Goal: Complete application form: Complete application form

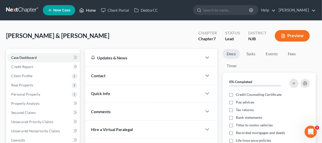
click at [90, 9] on link "Home" at bounding box center [88, 10] width 22 height 9
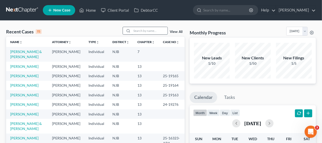
click at [137, 30] on input "search" at bounding box center [150, 30] width 36 height 7
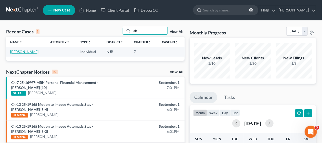
type input "olt"
click at [34, 51] on link "[PERSON_NAME]" at bounding box center [24, 52] width 28 height 4
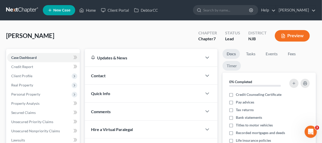
click at [233, 65] on link "Timer" at bounding box center [232, 66] width 18 height 10
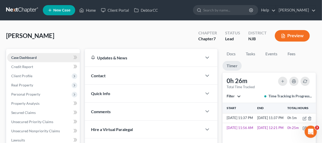
click at [34, 56] on span "Case Dashboard" at bounding box center [24, 57] width 26 height 4
click at [32, 75] on span "Client Profile" at bounding box center [43, 75] width 73 height 9
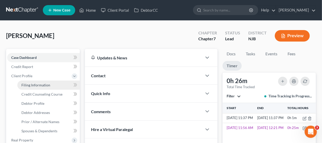
click at [44, 85] on span "Filing Information" at bounding box center [35, 85] width 29 height 4
select select "1"
select select "0"
select select "51"
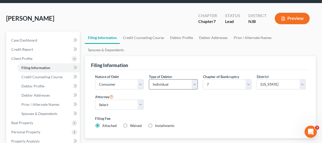
scroll to position [26, 0]
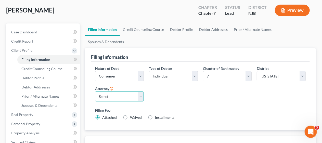
drag, startPoint x: 140, startPoint y: 86, endPoint x: 137, endPoint y: 88, distance: 3.6
click at [140, 92] on select "Select James Cerbone - NJB" at bounding box center [119, 97] width 49 height 10
select select "0"
click at [95, 92] on select "Select James Cerbone - NJB" at bounding box center [119, 97] width 49 height 10
click at [177, 88] on div "Nature of Debt Select Business Consumer Other Nature of Business Select Clearin…" at bounding box center [201, 95] width 216 height 59
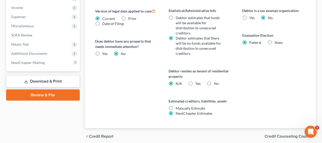
scroll to position [218, 0]
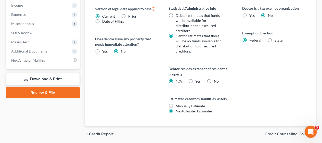
click at [273, 132] on span "Credit Counseling Course" at bounding box center [288, 134] width 47 height 4
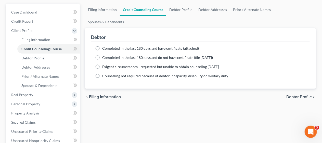
scroll to position [51, 0]
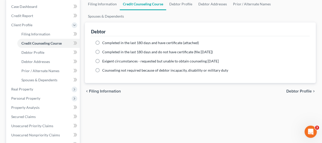
click at [299, 89] on span "Debtor Profile" at bounding box center [300, 91] width 26 height 4
select select "1"
select select "3"
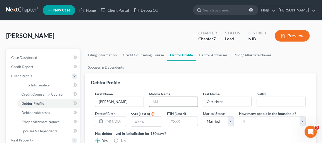
click at [151, 97] on input "text" at bounding box center [173, 102] width 49 height 10
type input "M"
click at [132, 117] on input "text" at bounding box center [146, 122] width 30 height 10
type input "8203"
click at [209, 131] on div "Has debtor lived in jurisdiction for 180 days? Yes No Debtor must reside in jur…" at bounding box center [200, 137] width 211 height 13
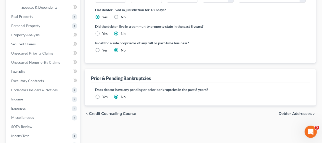
scroll to position [128, 0]
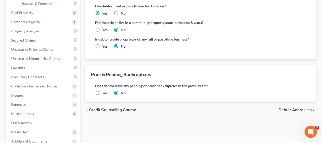
click at [294, 108] on span "Debtor Addresses" at bounding box center [295, 110] width 33 height 4
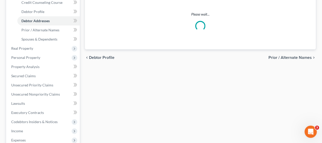
select select "0"
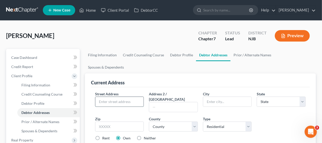
click at [106, 97] on input "text" at bounding box center [119, 102] width 49 height 10
click at [98, 97] on input "text" at bounding box center [119, 102] width 49 height 10
type input "[STREET_ADDRESS][PERSON_NAME]"
type input "Brick"
select select "33"
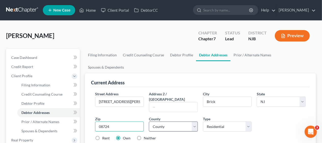
type input "08724"
click at [195, 122] on select "County Atlantic County Bergen County Burlington County Camden County Cape May C…" at bounding box center [173, 127] width 49 height 10
select select "14"
click at [149, 122] on select "County Atlantic County Bergen County Burlington County Camden County Cape May C…" at bounding box center [173, 127] width 49 height 10
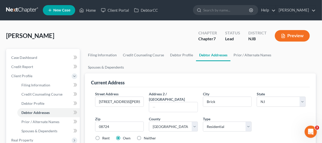
click at [199, 136] on div "Rent Own Neither" at bounding box center [201, 138] width 216 height 5
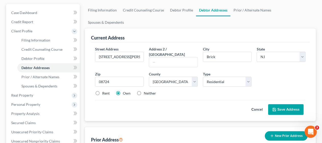
scroll to position [51, 0]
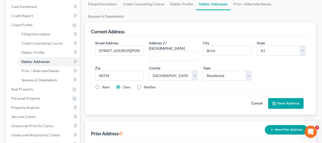
click at [284, 98] on button "Save Address" at bounding box center [286, 103] width 35 height 11
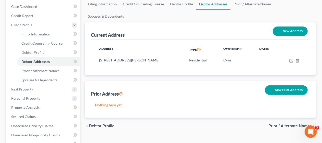
click at [277, 124] on span "Prior / Alternate Names" at bounding box center [290, 126] width 43 height 4
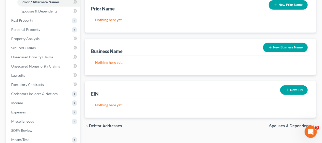
scroll to position [128, 0]
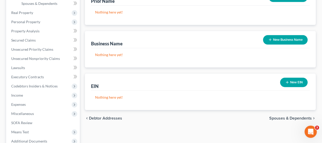
click at [278, 116] on span "Spouses & Dependents" at bounding box center [291, 118] width 43 height 4
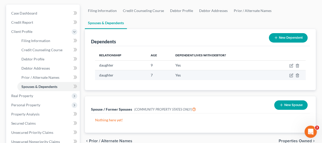
scroll to position [51, 0]
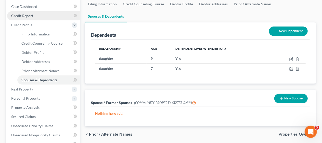
click at [38, 16] on link "Credit Report" at bounding box center [43, 15] width 73 height 9
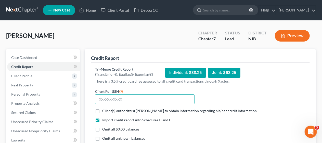
click at [96, 99] on input "text" at bounding box center [145, 99] width 100 height 10
type input "156-76-8203"
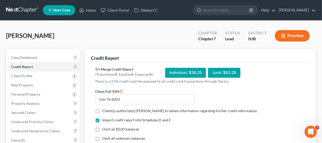
click at [102, 110] on label "Client(s) authorize(s) James J Cerbone to obtain information regarding his/her …" at bounding box center [180, 111] width 156 height 5
click at [104, 110] on input "Client(s) authorize(s) James J Cerbone to obtain information regarding his/her …" at bounding box center [105, 110] width 3 height 3
checkbox input "true"
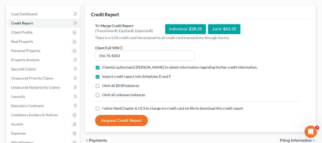
scroll to position [51, 0]
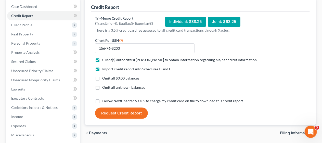
click at [102, 78] on label "Omit all $0.00 balances" at bounding box center [120, 78] width 37 height 5
click at [104, 78] on input "Omit all $0.00 balances" at bounding box center [105, 77] width 3 height 3
checkbox input "true"
click at [102, 87] on label "Omit all unknown balances" at bounding box center [123, 87] width 43 height 5
click at [104, 87] on input "Omit all unknown balances" at bounding box center [105, 86] width 3 height 3
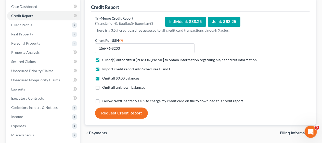
checkbox input "true"
click at [102, 101] on label "I allow NextChapter & UCS to charge my credit card on file to download this cre…" at bounding box center [172, 101] width 141 height 5
click at [104, 101] on input "I allow NextChapter & UCS to charge my credit card on file to download this cre…" at bounding box center [105, 100] width 3 height 3
checkbox input "true"
click at [122, 112] on button "Request Credit Report" at bounding box center [121, 113] width 53 height 11
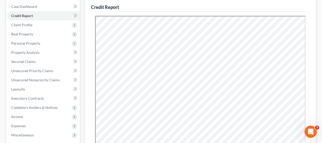
scroll to position [0, 0]
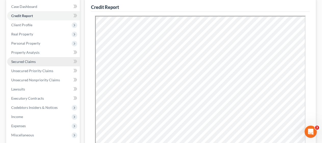
click at [46, 61] on link "Secured Claims" at bounding box center [43, 61] width 73 height 9
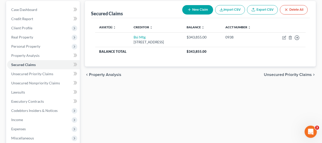
scroll to position [51, 0]
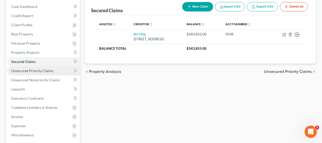
click at [55, 69] on link "Unsecured Priority Claims" at bounding box center [43, 70] width 73 height 9
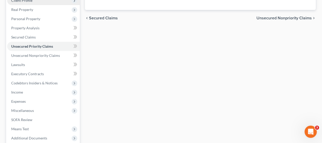
scroll to position [77, 0]
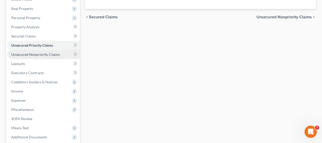
click at [46, 54] on span "Unsecured Nonpriority Claims" at bounding box center [35, 54] width 49 height 4
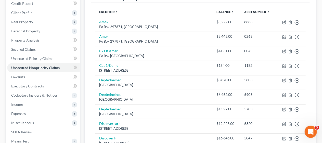
scroll to position [51, 0]
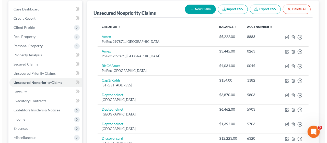
scroll to position [26, 0]
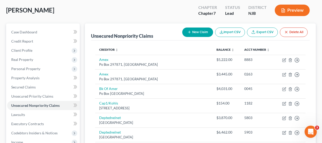
click at [200, 32] on button "New Claim" at bounding box center [198, 32] width 31 height 9
select select "0"
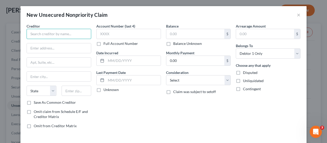
click at [48, 31] on input "text" at bounding box center [59, 34] width 65 height 10
type input "American Express"
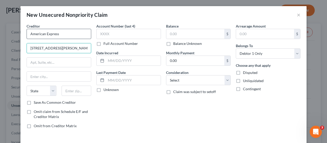
type input "200 Vesey Street"
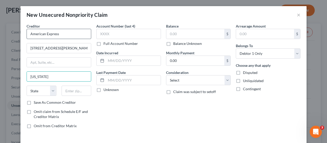
type input "New York"
select select "35"
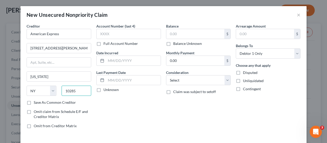
type input "10285"
click at [34, 102] on label "Save As Common Creditor" at bounding box center [55, 102] width 42 height 5
click at [36, 102] on input "Save As Common Creditor" at bounding box center [37, 101] width 3 height 3
checkbox input "true"
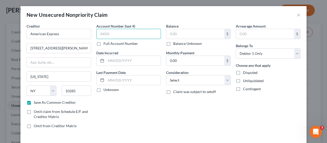
click at [97, 33] on input "text" at bounding box center [128, 34] width 65 height 10
type input "1005"
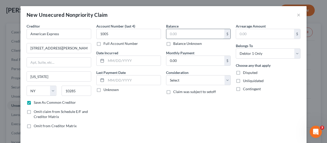
click at [166, 32] on input "text" at bounding box center [195, 34] width 58 height 10
click at [169, 33] on input "2,445.04" at bounding box center [195, 34] width 58 height 10
type input "4"
type input "3,445.04"
click at [151, 103] on div "Account Number (last 4) 1005 Full Account Number Date Incurred Last Payment Dat…" at bounding box center [129, 77] width 70 height 109
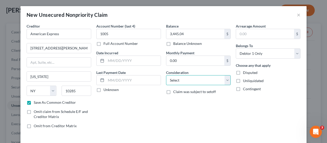
drag, startPoint x: 225, startPoint y: 80, endPoint x: 219, endPoint y: 75, distance: 7.4
click at [225, 80] on select "Select Cable / Satellite Services Collection Agency Credit Card Debt Debt Couns…" at bounding box center [198, 80] width 65 height 10
select select "2"
click at [166, 75] on select "Select Cable / Satellite Services Collection Agency Credit Card Debt Debt Couns…" at bounding box center [198, 80] width 65 height 10
click at [140, 105] on div "Account Number (last 4) 1005 Full Account Number Date Incurred Last Payment Dat…" at bounding box center [129, 77] width 70 height 109
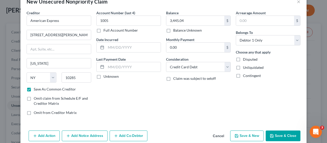
scroll to position [20, 0]
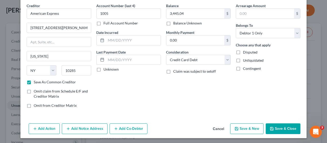
click at [78, 126] on button "Add Notice Address" at bounding box center [85, 129] width 46 height 11
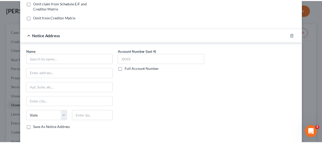
scroll to position [123, 0]
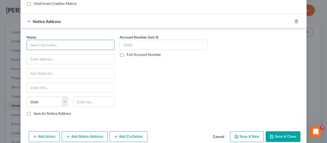
click at [43, 44] on input "text" at bounding box center [71, 45] width 88 height 10
type input "Alexander Robert Fink"
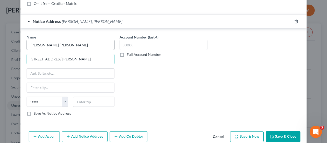
type input "500 N Franklin Tpke"
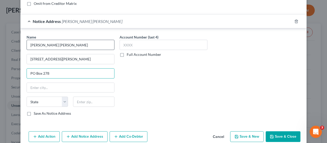
type input "PO Box 278"
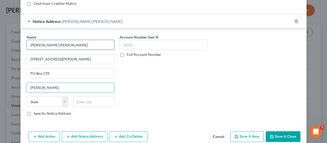
type input "Ramsey"
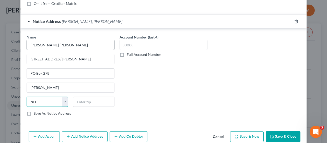
select select "33"
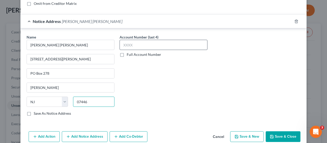
type input "07446"
click at [134, 45] on input "text" at bounding box center [163, 45] width 88 height 10
type input "1006"
click at [128, 90] on div "Account Number (last 4) 1006 Full Account Number" at bounding box center [163, 77] width 93 height 86
click at [280, 134] on button "Save & Close" at bounding box center [283, 136] width 35 height 11
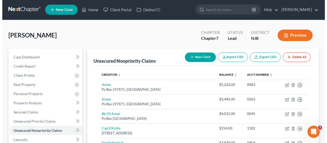
scroll to position [0, 0]
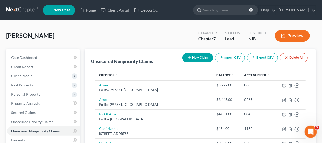
click at [198, 57] on button "New Claim" at bounding box center [198, 57] width 31 height 9
select select "0"
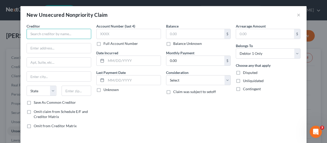
click at [60, 35] on input "text" at bounding box center [59, 34] width 65 height 10
type input "Regions"
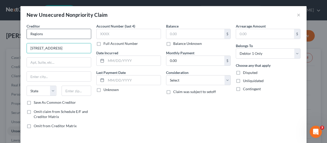
type input "650 S Main St"
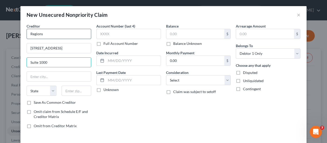
type input "Suite 1000"
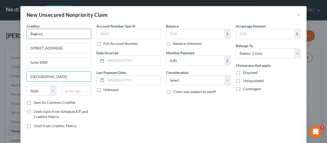
type input "Salt Lake City"
select select "46"
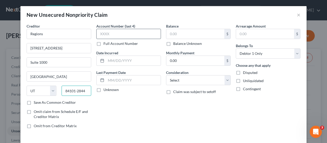
type input "84101-2844"
click at [96, 34] on input "text" at bounding box center [128, 34] width 65 height 10
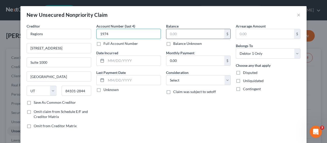
type input "1974"
click at [166, 33] on input "text" at bounding box center [195, 34] width 58 height 10
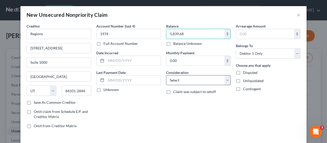
type input "5,839.68"
drag, startPoint x: 225, startPoint y: 79, endPoint x: 223, endPoint y: 75, distance: 4.2
click at [225, 79] on select "Select Cable / Satellite Services Collection Agency Credit Card Debt Debt Couns…" at bounding box center [198, 80] width 65 height 10
select select "10"
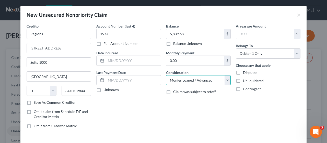
click at [166, 75] on select "Select Cable / Satellite Services Collection Agency Credit Card Debt Debt Couns…" at bounding box center [198, 80] width 65 height 10
click at [158, 103] on div "Account Number (last 4) 1974 Full Account Number Date Incurred Last Payment Dat…" at bounding box center [129, 77] width 70 height 109
click at [34, 100] on label "Save As Common Creditor" at bounding box center [55, 102] width 42 height 5
click at [36, 100] on input "Save As Common Creditor" at bounding box center [37, 101] width 3 height 3
checkbox input "true"
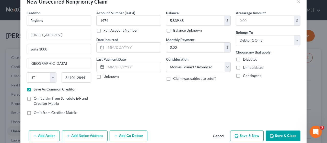
scroll to position [20, 0]
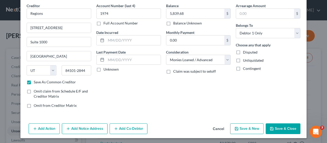
click at [283, 128] on button "Save & Close" at bounding box center [283, 129] width 35 height 11
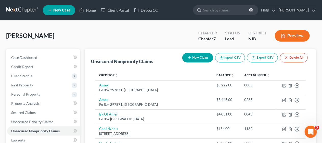
click at [199, 57] on button "New Claim" at bounding box center [198, 57] width 31 height 9
select select "0"
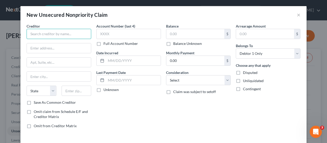
click at [52, 33] on input "text" at bounding box center [59, 34] width 65 height 10
type input "ODK Capital, LLC"
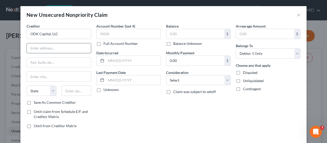
click at [31, 48] on input "text" at bounding box center [59, 48] width 64 height 10
type input "175 W Jackson Blvd"
click at [32, 76] on input "text" at bounding box center [59, 77] width 64 height 10
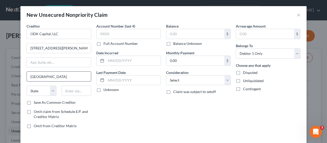
type input "Chicago"
select select "14"
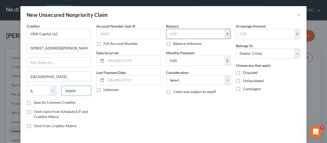
type input "60604"
click at [166, 33] on input "text" at bounding box center [195, 34] width 58 height 10
type input "110,925.00"
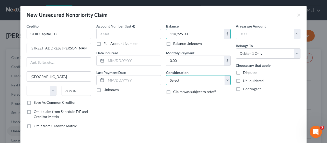
click at [226, 80] on select "Select Cable / Satellite Services Collection Agency Credit Card Debt Debt Couns…" at bounding box center [198, 80] width 65 height 10
select select "14"
click at [166, 75] on select "Select Cable / Satellite Services Collection Agency Credit Card Debt Debt Couns…" at bounding box center [198, 80] width 65 height 10
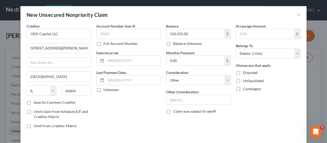
drag, startPoint x: 165, startPoint y: 97, endPoint x: 152, endPoint y: 96, distance: 13.6
click at [166, 97] on input "text" at bounding box center [198, 100] width 64 height 10
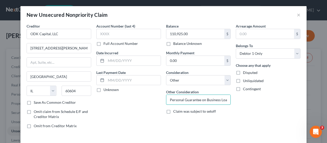
scroll to position [0, 1]
type input "Personal Guarantee on Business Loan"
click at [137, 109] on div "Account Number (last 4) Full Account Number Date Incurred Last Payment Date Unk…" at bounding box center [129, 77] width 70 height 109
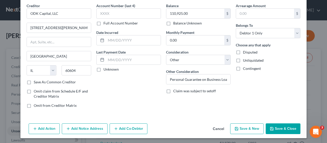
click at [83, 127] on button "Add Notice Address" at bounding box center [85, 129] width 46 height 11
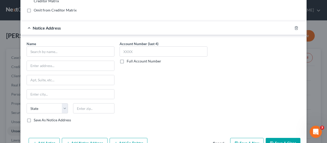
scroll to position [123, 0]
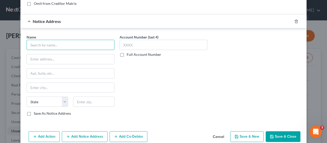
click at [34, 42] on input "text" at bounding box center [71, 45] width 88 height 10
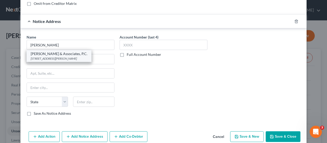
click at [58, 56] on div "1020 Laurel Oak Road Ste. 303, Voorhees, NJ 08043" at bounding box center [59, 58] width 57 height 4
type input "Zwicker & Associates, P.C."
type input "1020 Laurel Oak Road"
type input "Ste. 303"
type input "Voorhees"
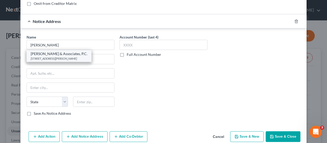
select select "33"
type input "08043"
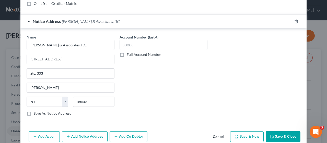
click at [127, 54] on label "Full Account Number" at bounding box center [144, 54] width 34 height 5
click at [129, 54] on input "Full Account Number" at bounding box center [130, 53] width 3 height 3
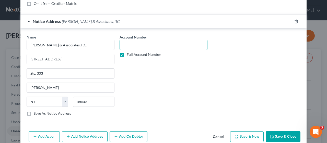
click at [121, 44] on input "text" at bounding box center [163, 45] width 88 height 10
type input "OCN-L-000739-25"
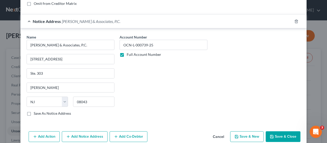
click at [279, 132] on button "Save & Close" at bounding box center [283, 136] width 35 height 11
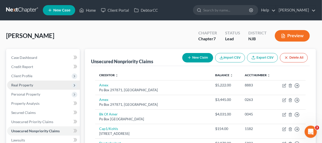
click at [53, 85] on span "Real Property" at bounding box center [43, 85] width 73 height 9
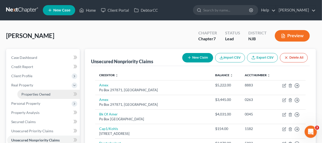
click at [49, 93] on span "Properties Owned" at bounding box center [35, 94] width 29 height 4
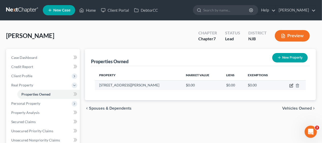
click at [291, 86] on icon "button" at bounding box center [292, 86] width 4 height 4
select select "33"
select select "14"
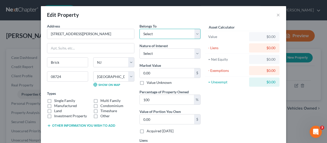
click at [196, 34] on select "Select Debtor 1 Only Debtor 2 Only Debtor 1 And Debtor 2 Only At Least One Of T…" at bounding box center [169, 34] width 61 height 10
select select "3"
click at [139, 29] on select "Select Debtor 1 Only Debtor 2 Only Debtor 1 And Debtor 2 Only At Least One Of T…" at bounding box center [169, 34] width 61 height 10
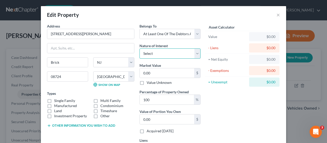
click at [194, 53] on select "Select Fee Simple Joint Tenant Life Estate Equitable Interest Future Interest T…" at bounding box center [169, 54] width 61 height 10
select select "5"
click at [139, 49] on select "Select Fee Simple Joint Tenant Life Estate Equitable Interest Future Interest T…" at bounding box center [169, 54] width 61 height 10
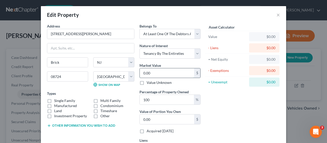
click at [145, 74] on input "0.00" at bounding box center [167, 73] width 54 height 10
type input "5"
type input "5.00"
type input "52"
type input "52.00"
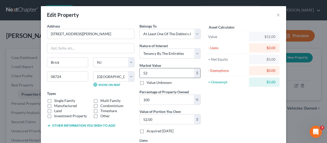
type input "528"
type input "528.00"
type input "5280"
type input "5,280.00"
type input "5,2800"
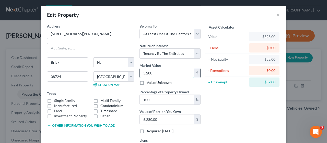
type input "52,800.00"
type input "52,8000"
type input "528,000.00"
type input "528,000"
click at [149, 102] on input "100" at bounding box center [167, 100] width 54 height 10
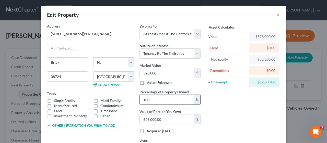
type input "10"
type input "52,800.00"
type input "1"
type input "5,280.00"
type input "5"
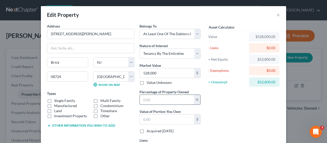
type input "26,400.00"
type input "50"
type input "264,000.00"
type input "50"
click at [225, 103] on div "Asset Calculator Value $528,000.00 - Liens $0.00 = Net Equity $52,800.00 - Exem…" at bounding box center [242, 90] width 79 height 134
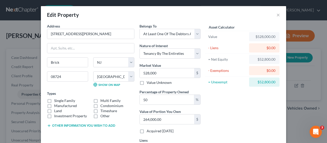
click at [54, 100] on label "Single Family" at bounding box center [64, 100] width 21 height 5
click at [56, 100] on input "Single Family" at bounding box center [57, 99] width 3 height 3
checkbox input "true"
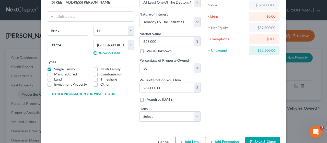
scroll to position [45, 0]
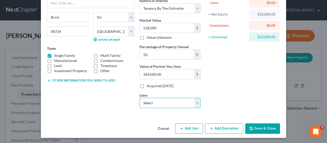
drag, startPoint x: 195, startPoint y: 102, endPoint x: 184, endPoint y: 106, distance: 12.0
click at [195, 102] on select "Select Bsi Mtg - $343,855.00" at bounding box center [169, 103] width 61 height 10
select select "39"
select select "0"
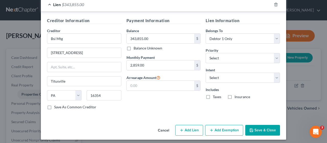
scroll to position [145, 0]
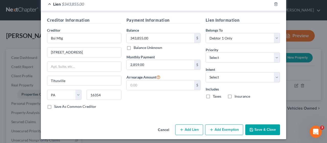
click at [187, 127] on button "Add Lien" at bounding box center [189, 130] width 28 height 11
select select "3"
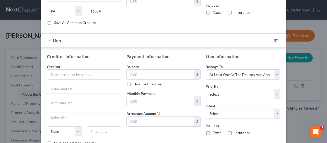
scroll to position [247, 0]
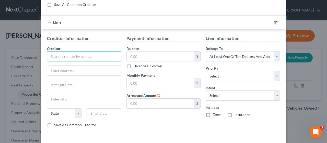
click at [63, 54] on input "text" at bounding box center [84, 56] width 74 height 10
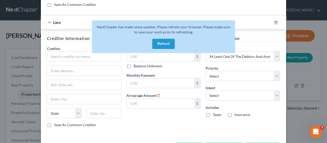
click at [165, 42] on button "Refresh" at bounding box center [163, 44] width 22 height 10
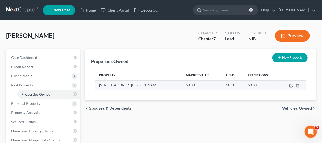
click at [291, 85] on icon "button" at bounding box center [292, 86] width 4 height 4
select select "33"
select select "14"
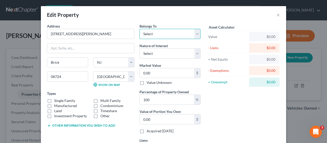
click at [195, 33] on select "Select Debtor 1 Only Debtor 2 Only Debtor 1 And Debtor 2 Only At Least One Of T…" at bounding box center [169, 34] width 61 height 10
select select "3"
click at [139, 29] on select "Select Debtor 1 Only Debtor 2 Only Debtor 1 And Debtor 2 Only At Least One Of T…" at bounding box center [169, 34] width 61 height 10
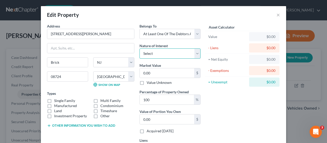
click at [194, 54] on select "Select Fee Simple Joint Tenant Life Estate Equitable Interest Future Interest T…" at bounding box center [169, 54] width 61 height 10
select select "5"
click at [139, 49] on select "Select Fee Simple Joint Tenant Life Estate Equitable Interest Future Interest T…" at bounding box center [169, 54] width 61 height 10
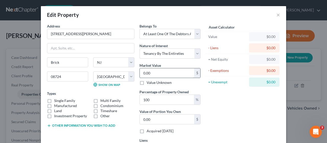
click at [144, 73] on input "0.00" at bounding box center [167, 73] width 54 height 10
type input "5"
type input "5.00"
type input "52"
type input "52.00"
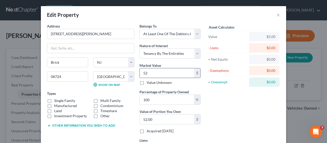
type input "528"
type input "528.00"
type input "5280"
type input "5,280.00"
type input "5,2800"
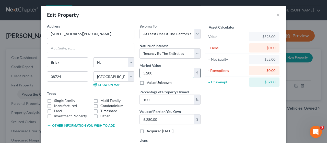
type input "52,800.00"
type input "52,8000"
type input "528,000.00"
type input "528,000"
click at [148, 101] on input "100" at bounding box center [167, 100] width 54 height 10
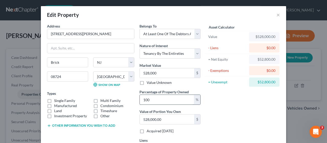
type input "10"
type input "52,800.00"
type input "1"
type input "5,280.00"
type input "5"
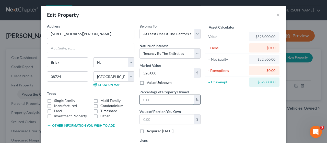
type input "26,400.00"
type input "50"
type input "264,000.00"
type input "50"
click at [54, 99] on label "Single Family" at bounding box center [64, 100] width 21 height 5
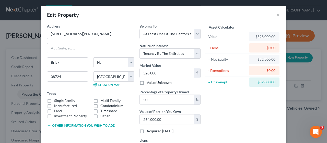
click at [56, 99] on input "Single Family" at bounding box center [57, 99] width 3 height 3
checkbox input "true"
click at [234, 116] on div "Asset Calculator Value $528,000.00 - Liens $0.00 = Net Equity $52,800.00 - Exem…" at bounding box center [242, 90] width 79 height 134
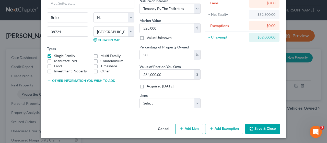
scroll to position [45, 0]
click at [194, 103] on select "Select Bsi Mtg - $343,855.00" at bounding box center [169, 103] width 61 height 10
select select "39"
select select "0"
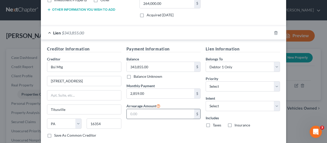
scroll to position [142, 0]
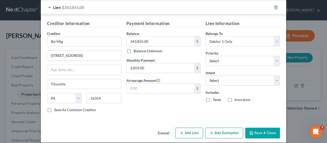
click at [189, 129] on button "Add Lien" at bounding box center [189, 133] width 28 height 11
select select "3"
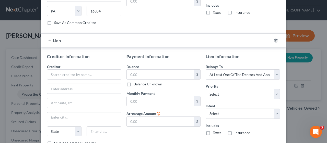
scroll to position [244, 0]
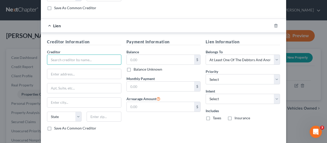
click at [63, 57] on input "text" at bounding box center [84, 60] width 74 height 10
type input "WSFS Bank"
click at [52, 70] on input "text" at bounding box center [84, 74] width 74 height 10
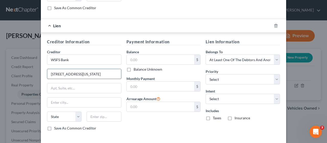
type input "[STREET_ADDRESS][US_STATE]"
type input "Wilmington"
select select "7"
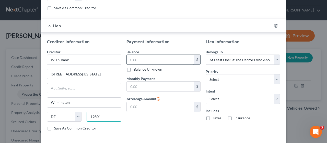
type input "19801"
click at [128, 57] on input "text" at bounding box center [161, 60] width 68 height 10
type input "292,885.53"
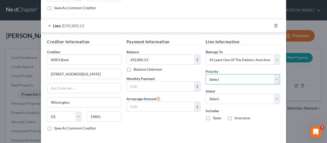
click at [273, 77] on select "Select 1st 2nd 3rd 4th 5th 6th 7th 8th 9th 10th 11th 12th 13th 14th 15th 16th 1…" at bounding box center [243, 79] width 74 height 10
select select "1"
click at [206, 74] on select "Select 1st 2nd 3rd 4th 5th 6th 7th 8th 9th 10th 11th 12th 13th 14th 15th 16th 1…" at bounding box center [243, 79] width 74 height 10
click at [165, 126] on div "Payment Information Balance 292,885.53 $ Balance Unknown Balance Undetermined 2…" at bounding box center [163, 87] width 79 height 96
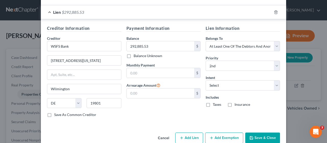
scroll to position [265, 0]
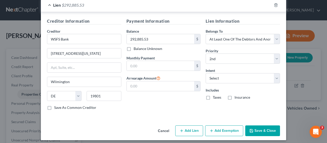
click at [258, 126] on button "Save & Close" at bounding box center [262, 131] width 35 height 11
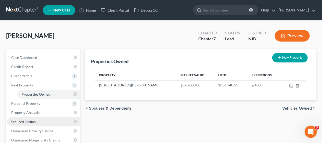
click at [51, 120] on link "Secured Claims" at bounding box center [43, 121] width 73 height 9
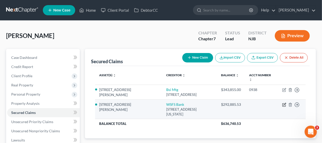
click at [283, 104] on icon "button" at bounding box center [284, 105] width 3 height 3
select select "7"
select select "3"
select select "1"
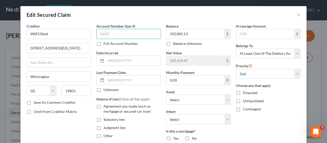
click at [99, 34] on input "text" at bounding box center [128, 34] width 65 height 10
type input "9001"
click at [34, 101] on label "Save As Common Creditor" at bounding box center [55, 102] width 42 height 5
click at [36, 101] on input "Save As Common Creditor" at bounding box center [37, 101] width 3 height 3
checkbox input "true"
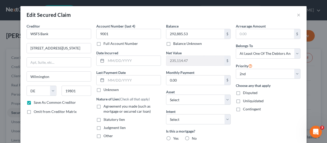
click at [72, 118] on div "Creditor * WSFS Bank [STREET_ADDRESS][GEOGRAPHIC_DATA][US_STATE] [US_STATE][GEO…" at bounding box center [59, 109] width 70 height 172
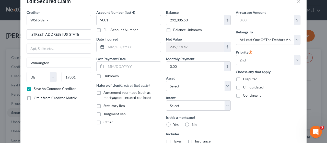
scroll to position [26, 0]
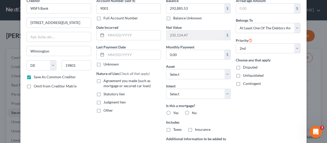
click at [103, 79] on label "Agreement you made (such as mortgage or secured car loan)" at bounding box center [131, 83] width 57 height 10
click at [105, 79] on input "Agreement you made (such as mortgage or secured car loan)" at bounding box center [106, 79] width 3 height 3
checkbox input "true"
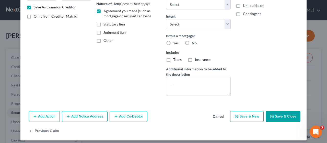
scroll to position [98, 0]
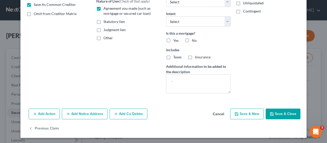
click at [84, 112] on button "Add Notice Address" at bounding box center [85, 114] width 46 height 11
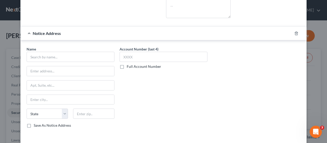
scroll to position [175, 0]
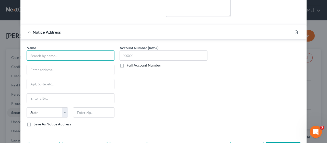
click at [35, 55] on input "text" at bounding box center [71, 56] width 88 height 10
type input "[PERSON_NAME] & Burns"
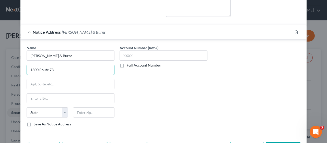
type input "1300 Route 73"
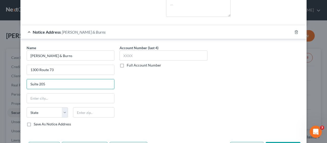
type input "Suite 205"
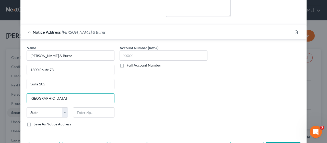
type input "[GEOGRAPHIC_DATA]"
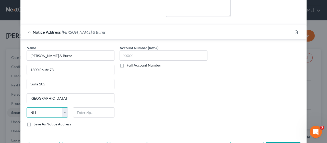
select select "33"
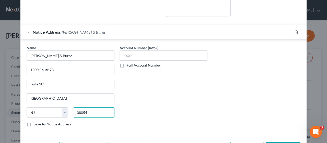
type input "08054"
click at [127, 65] on label "Full Account Number" at bounding box center [144, 65] width 34 height 5
click at [129, 65] on input "Full Account Number" at bounding box center [130, 64] width 3 height 3
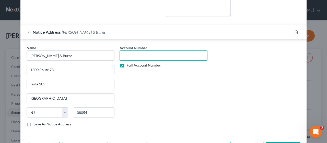
click at [122, 52] on input "text" at bounding box center [163, 56] width 88 height 10
type input "16839"
click at [154, 97] on div "Account Number 16839 Full Account Number" at bounding box center [163, 88] width 93 height 86
click at [34, 122] on label "Save As Notice Address" at bounding box center [52, 124] width 37 height 5
click at [36, 122] on input "Save As Notice Address" at bounding box center [37, 123] width 3 height 3
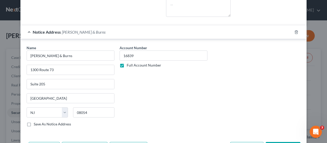
checkbox input "true"
click at [152, 106] on div "Account Number 16839 Full Account Number" at bounding box center [163, 88] width 93 height 86
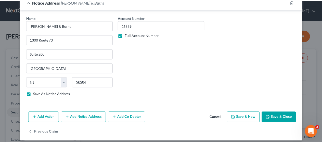
scroll to position [207, 0]
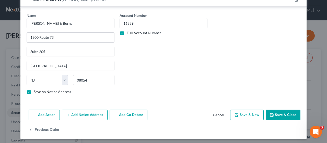
click at [281, 114] on button "Save & Close" at bounding box center [283, 115] width 35 height 11
checkbox input "false"
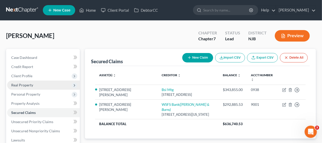
scroll to position [26, 0]
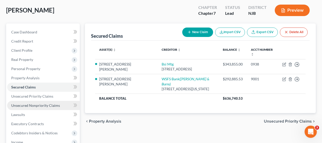
click at [55, 105] on span "Unsecured Nonpriority Claims" at bounding box center [35, 105] width 49 height 4
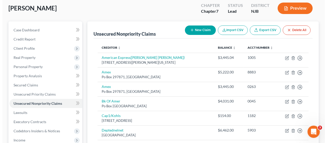
scroll to position [1, 0]
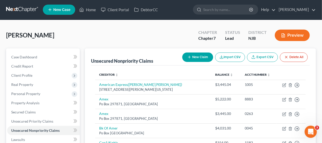
click at [197, 56] on button "New Claim" at bounding box center [198, 57] width 31 height 9
select select "0"
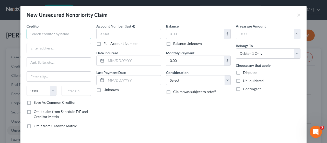
click at [34, 33] on input "text" at bounding box center [59, 34] width 65 height 10
type input "[PERSON_NAME] Funding LLC"
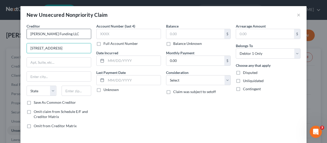
type input "[STREET_ADDRESS]"
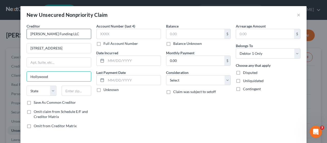
type input "Hollywood"
select select "9"
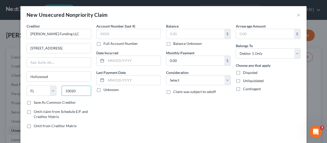
type input "33020"
click at [34, 100] on label "Save As Common Creditor" at bounding box center [55, 102] width 42 height 5
click at [36, 100] on input "Save As Common Creditor" at bounding box center [37, 101] width 3 height 3
checkbox input "true"
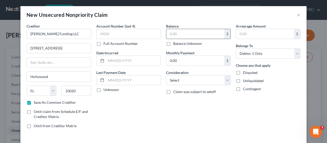
click at [169, 33] on input "text" at bounding box center [195, 34] width 58 height 10
type input "25,000"
click at [224, 79] on select "Select Cable / Satellite Services Collection Agency Credit Card Debt Debt Couns…" at bounding box center [198, 80] width 65 height 10
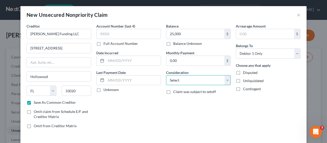
select select "14"
click at [166, 75] on select "Select Cable / Satellite Services Collection Agency Credit Card Debt Debt Couns…" at bounding box center [198, 80] width 65 height 10
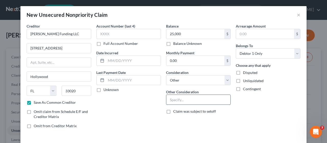
click at [166, 99] on input "text" at bounding box center [198, 100] width 64 height 10
type input "Personal Guarantee on Business Loan"
click at [147, 101] on div "Account Number (last 4) Full Account Number Date Incurred Last Payment Date Unk…" at bounding box center [129, 77] width 70 height 109
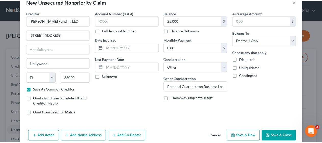
scroll to position [20, 0]
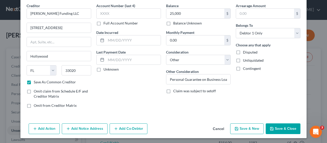
click at [282, 127] on button "Save & Close" at bounding box center [283, 129] width 35 height 11
checkbox input "false"
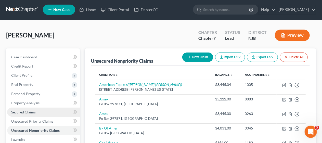
click at [44, 111] on link "Secured Claims" at bounding box center [43, 112] width 73 height 9
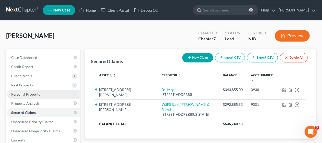
click at [49, 94] on span "Personal Property" at bounding box center [43, 94] width 73 height 9
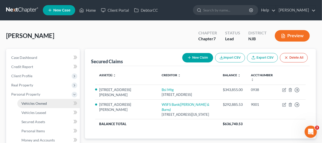
click at [46, 103] on span "Vehicles Owned" at bounding box center [34, 103] width 26 height 4
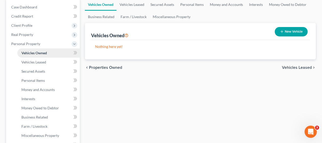
scroll to position [51, 0]
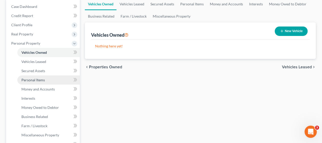
click at [52, 80] on link "Personal Items" at bounding box center [48, 80] width 63 height 9
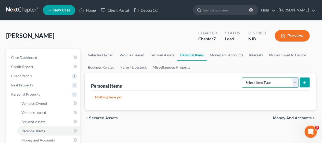
click at [295, 82] on select "Select Item Type Clothing Collectibles Of Value Electronics Firearms Household …" at bounding box center [270, 83] width 57 height 10
select select "clothing"
click at [243, 78] on select "Select Item Type Clothing Collectibles Of Value Electronics Firearms Household …" at bounding box center [270, 83] width 57 height 10
click at [305, 81] on line "submit" at bounding box center [305, 82] width 0 height 2
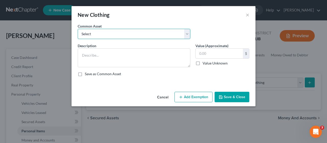
click at [188, 34] on select "Select Miscellaneous wearing apparel" at bounding box center [134, 34] width 113 height 10
select select "0"
click at [78, 29] on select "Select Miscellaneous wearing apparel" at bounding box center [134, 34] width 113 height 10
type textarea "Miscellaneous wearing apparel"
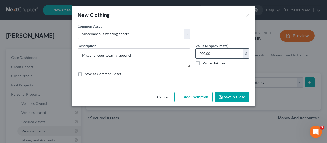
click at [207, 54] on input "200.00" at bounding box center [219, 54] width 47 height 10
type input "750.00"
click at [186, 95] on button "Add Exemption" at bounding box center [193, 97] width 38 height 11
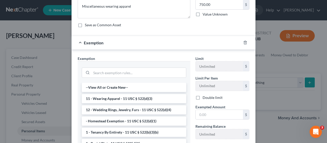
scroll to position [77, 0]
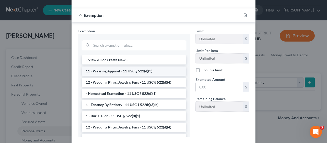
click at [139, 70] on li "11 - Wearing Apparel - 11 USC § 522(d)(3)" at bounding box center [134, 71] width 104 height 9
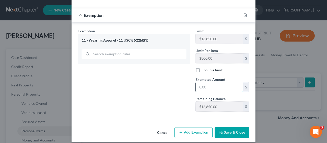
click at [198, 85] on input "text" at bounding box center [219, 87] width 47 height 10
type input "750.00"
click at [165, 97] on div "Exemption Set must be selected for CA. Exemption * 11 - Wearing Apparel - 11 US…" at bounding box center [134, 72] width 118 height 88
click at [229, 130] on button "Save & Close" at bounding box center [231, 132] width 35 height 11
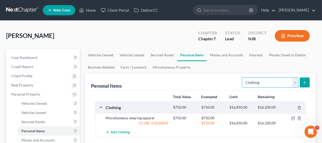
click at [297, 82] on select "Select Item Type Clothing Collectibles Of Value Electronics Firearms Household …" at bounding box center [270, 83] width 57 height 10
select select "electronics"
click at [243, 78] on select "Select Item Type Clothing Collectibles Of Value Electronics Firearms Household …" at bounding box center [270, 83] width 57 height 10
click at [304, 83] on icon "submit" at bounding box center [305, 83] width 4 height 4
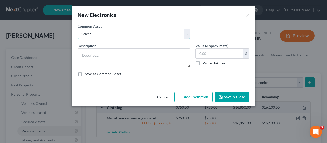
click at [187, 35] on select "Select Miscellaneous electronics" at bounding box center [134, 34] width 113 height 10
select select "0"
click at [78, 29] on select "Select Miscellaneous electronics" at bounding box center [134, 34] width 113 height 10
type textarea "Miscellaneous electronics"
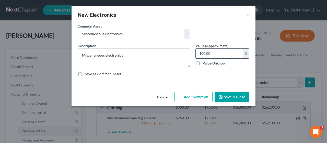
click at [203, 54] on input "100.00" at bounding box center [219, 54] width 47 height 10
type input "1,500.00"
click at [191, 84] on div "An exemption set must first be selected from the Filing Information section. Co…" at bounding box center [163, 56] width 184 height 66
click at [194, 96] on button "Add Exemption" at bounding box center [193, 97] width 38 height 11
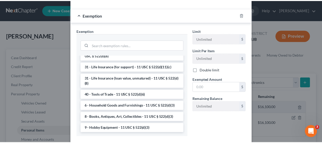
scroll to position [421, 0]
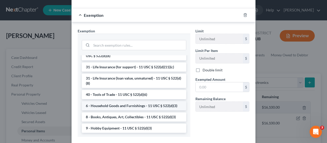
click at [136, 104] on li "6 - Household Goods and Furnishings - 11 USC § 522(d)(3)" at bounding box center [134, 105] width 104 height 9
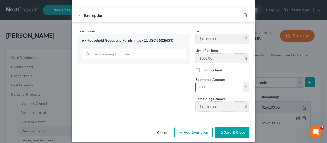
click at [198, 87] on input "text" at bounding box center [219, 87] width 47 height 10
type input "1,500.00"
click at [164, 98] on div "Exemption Set must be selected for CA. Exemption * 6 - Household Goods and Furn…" at bounding box center [134, 72] width 118 height 88
click at [232, 129] on button "Save & Close" at bounding box center [231, 132] width 35 height 11
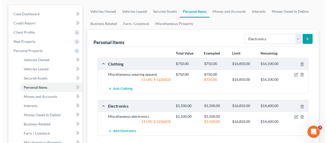
scroll to position [51, 0]
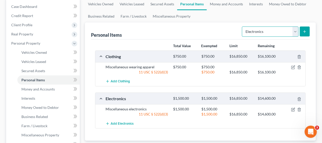
click at [295, 31] on select "Select Item Type Clothing Collectibles Of Value Electronics Firearms Household …" at bounding box center [270, 32] width 57 height 10
select select "household_goods"
click at [243, 27] on select "Select Item Type Clothing Collectibles Of Value Electronics Firearms Household …" at bounding box center [270, 32] width 57 height 10
click at [302, 32] on button "submit" at bounding box center [305, 32] width 10 height 10
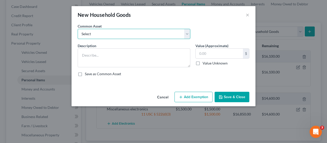
click at [187, 35] on select "Select Miscellaneous household goods Miscellaneous household goods and furnishi…" at bounding box center [134, 34] width 113 height 10
select select "1"
click at [78, 29] on select "Select Miscellaneous household goods Miscellaneous household goods and furnishi…" at bounding box center [134, 34] width 113 height 10
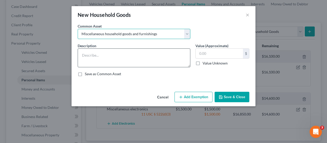
type textarea "Miscellaneous household goods and furnishings"
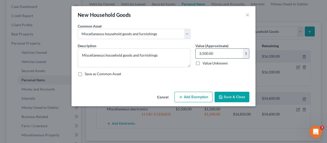
click at [203, 52] on input "3,500.00" at bounding box center [219, 54] width 47 height 10
type input "6,500.00"
click at [192, 96] on button "Add Exemption" at bounding box center [193, 97] width 38 height 11
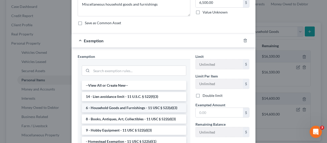
click at [139, 106] on li "6 - Household Goods and Furnishings - 11 USC § 522(d)(3)" at bounding box center [134, 107] width 104 height 9
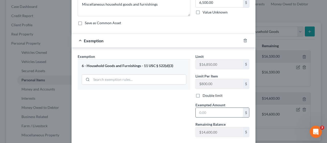
click at [196, 110] on input "text" at bounding box center [219, 113] width 47 height 10
type input "6,500.00"
click at [168, 121] on div "Exemption Set must be selected for CA. Exemption * 6 - Household Goods and Furn…" at bounding box center [134, 98] width 118 height 88
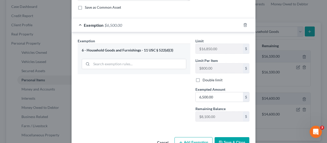
scroll to position [80, 0]
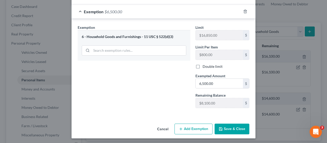
click at [235, 127] on button "Save & Close" at bounding box center [231, 129] width 35 height 11
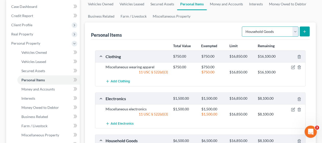
click at [295, 31] on select "Select Item Type Clothing Collectibles Of Value Electronics Firearms Household …" at bounding box center [270, 32] width 57 height 10
select select "jewelry"
click at [243, 27] on select "Select Item Type Clothing Collectibles Of Value Electronics Firearms Household …" at bounding box center [270, 32] width 57 height 10
click at [304, 30] on icon "submit" at bounding box center [305, 32] width 4 height 4
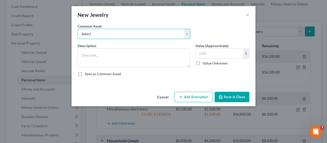
click at [187, 34] on select "Select Miscellaneous jewelry" at bounding box center [134, 34] width 113 height 10
select select "0"
click at [78, 29] on select "Select Miscellaneous jewelry" at bounding box center [134, 34] width 113 height 10
type textarea "Miscellaneous jewelry"
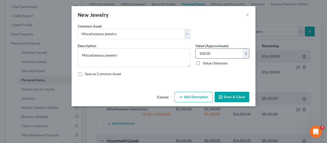
click at [203, 53] on input "100.00" at bounding box center [219, 54] width 47 height 10
type input "2,000"
click at [197, 94] on button "Add Exemption" at bounding box center [193, 97] width 38 height 11
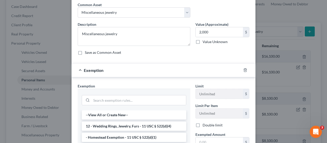
scroll to position [51, 0]
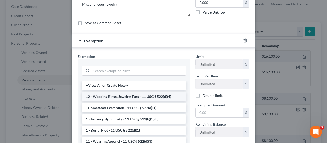
click at [150, 94] on li "12 - Wedding Rings, Jewelry, Furs - 11 USC § 522(d)(4)" at bounding box center [134, 96] width 104 height 9
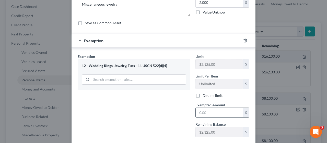
click at [196, 109] on input "text" at bounding box center [219, 113] width 47 height 10
type input "5"
type input "2,000"
click at [172, 121] on div "Exemption Set must be selected for CA. Exemption * 12 - Wedding Rings, Jewelry,…" at bounding box center [134, 98] width 118 height 88
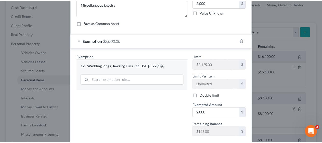
scroll to position [80, 0]
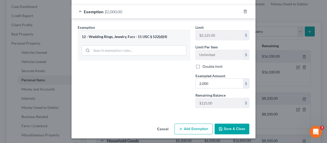
click at [228, 127] on button "Save & Close" at bounding box center [231, 129] width 35 height 11
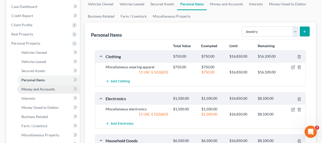
click at [59, 89] on link "Money and Accounts" at bounding box center [48, 89] width 63 height 9
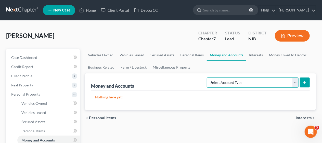
click at [295, 82] on select "Select Account Type Brokerage Cash on Hand Certificates of Deposit Checking Acc…" at bounding box center [253, 83] width 92 height 10
select select "checking"
click at [208, 78] on select "Select Account Type Brokerage Cash on Hand Certificates of Deposit Checking Acc…" at bounding box center [253, 83] width 92 height 10
click at [306, 81] on icon "submit" at bounding box center [305, 83] width 4 height 4
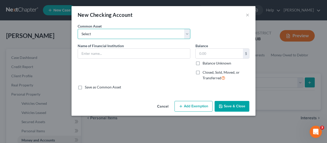
click at [188, 35] on select "Select Bank of America [GEOGRAPHIC_DATA] Manasquan Bank PNC TD Bank Chase Bank …" at bounding box center [134, 34] width 113 height 10
select select "2"
click at [78, 29] on select "Select Bank of America [GEOGRAPHIC_DATA] Manasquan Bank PNC TD Bank Chase Bank …" at bounding box center [134, 34] width 113 height 10
type input "Manasquan Bank"
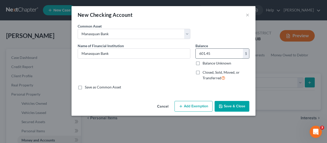
click at [206, 52] on input "601.45" at bounding box center [219, 54] width 47 height 10
type input "986.04"
click at [190, 105] on button "Add Exemption" at bounding box center [193, 106] width 38 height 11
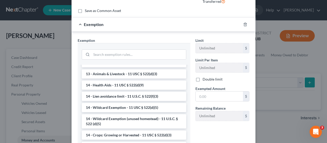
scroll to position [86, 0]
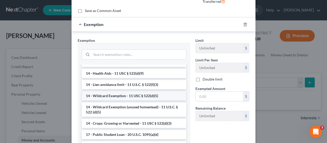
click at [151, 94] on li "14 - Wildcard Exemption - 11 USC § 522(d)(5)" at bounding box center [134, 95] width 104 height 9
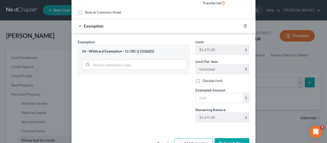
scroll to position [77, 0]
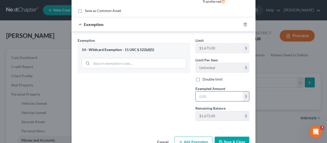
click at [196, 94] on input "text" at bounding box center [219, 97] width 47 height 10
type input "986.04"
click at [160, 102] on div "Exemption Set must be selected for CA. Exemption * 14 - Wildcard Exemption - 11…" at bounding box center [134, 82] width 118 height 88
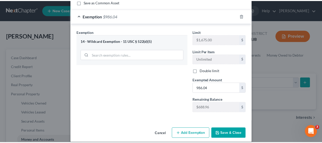
scroll to position [90, 0]
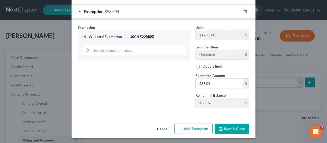
click at [228, 126] on button "Save & Close" at bounding box center [231, 129] width 35 height 11
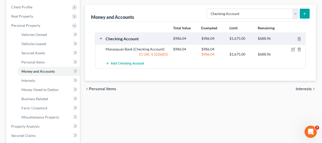
scroll to position [77, 0]
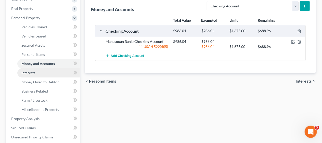
click at [54, 72] on link "Interests" at bounding box center [48, 72] width 63 height 9
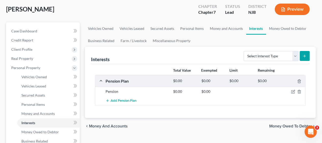
scroll to position [26, 0]
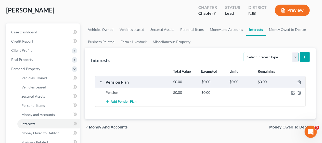
click at [295, 57] on select "Select Interest Type 401K Annuity Bond Education IRA Government Bond Government…" at bounding box center [271, 57] width 55 height 10
select select "incorporated_business"
click at [245, 52] on select "Select Interest Type 401K Annuity Bond Education IRA Government Bond Government…" at bounding box center [271, 57] width 55 height 10
click at [305, 57] on line "submit" at bounding box center [305, 57] width 0 height 2
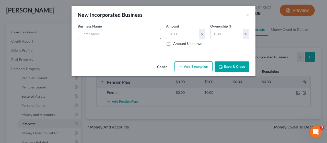
click at [82, 32] on input "text" at bounding box center [119, 34] width 83 height 10
type input "EL-BO, INC."
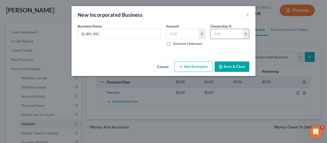
click at [216, 33] on input "text" at bounding box center [226, 34] width 32 height 10
type input "100"
click at [173, 43] on label "Amount Unknown" at bounding box center [187, 43] width 29 height 5
click at [175, 43] on input "Amount Unknown" at bounding box center [176, 42] width 3 height 3
checkbox input "true"
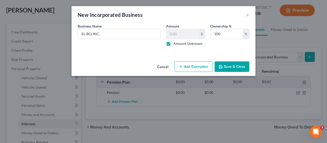
click at [233, 66] on button "Save & Close" at bounding box center [231, 67] width 35 height 11
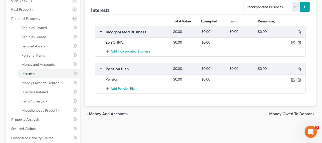
scroll to position [77, 0]
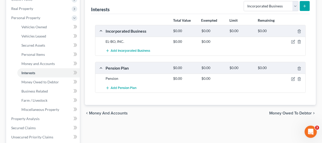
click at [153, 112] on div "chevron_left Money and Accounts Money Owed to Debtor chevron_right" at bounding box center [200, 113] width 231 height 16
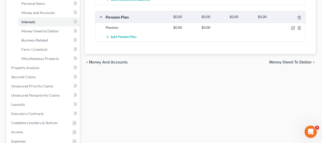
scroll to position [153, 0]
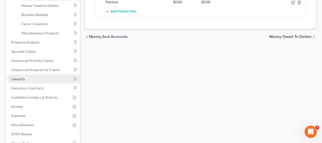
click at [49, 79] on link "Lawsuits" at bounding box center [43, 79] width 73 height 9
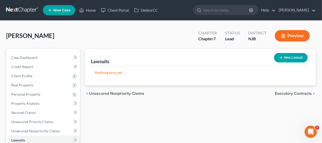
click at [285, 59] on button "New Lawsuit" at bounding box center [291, 57] width 34 height 9
select select "0"
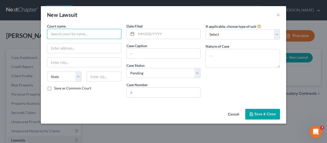
click at [50, 34] on input "text" at bounding box center [84, 34] width 74 height 10
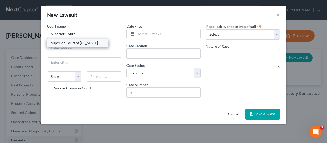
click at [79, 42] on div "Superior Court of [US_STATE]" at bounding box center [77, 42] width 53 height 5
type input "Superior Court of [US_STATE]"
type input "[STREET_ADDRESS][US_STATE]"
type input "Toms River"
select select "33"
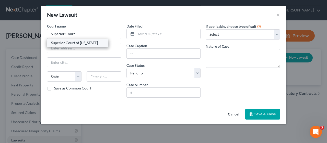
type input "08753"
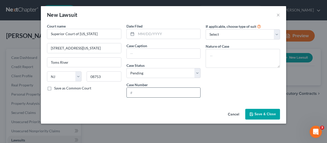
click at [133, 91] on input "text" at bounding box center [164, 93] width 74 height 10
type input "OCN-L-000739-25"
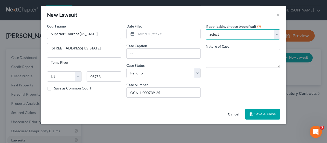
click at [277, 33] on select "Select Repossession Garnishment Foreclosure Attached, Seized, Or Levied Other" at bounding box center [243, 34] width 74 height 10
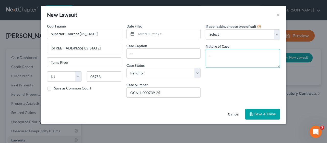
click at [216, 55] on textarea at bounding box center [243, 58] width 74 height 19
type textarea "Breach of Contract"
click at [54, 88] on label "Save as Common Court" at bounding box center [72, 88] width 37 height 5
click at [56, 88] on input "Save as Common Court" at bounding box center [57, 87] width 3 height 3
checkbox input "true"
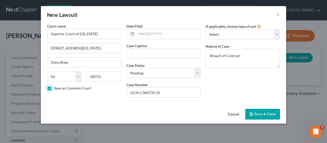
click at [262, 112] on span "Save & Close" at bounding box center [264, 114] width 21 height 4
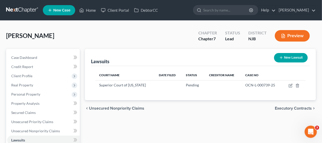
click at [290, 57] on button "New Lawsuit" at bounding box center [291, 57] width 34 height 9
select select "0"
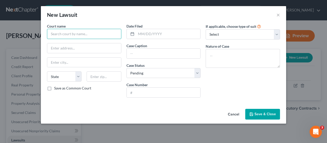
click at [75, 34] on input "text" at bounding box center [84, 34] width 74 height 10
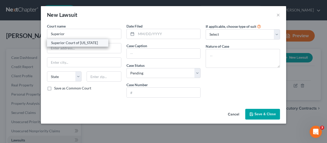
click at [77, 44] on div "Superior Court of [US_STATE]" at bounding box center [77, 42] width 53 height 5
type input "Superior Court of [US_STATE]"
type input "[STREET_ADDRESS][US_STATE]"
type input "Toms River"
select select "33"
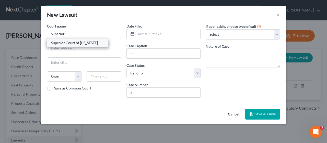
type input "08753"
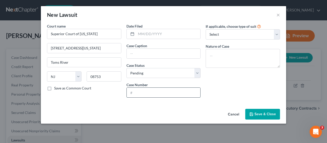
click at [132, 90] on input "text" at bounding box center [164, 93] width 74 height 10
type input "OCN-DC-012426-25"
click at [218, 52] on textarea at bounding box center [243, 58] width 74 height 19
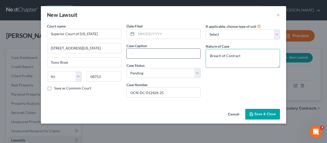
type textarea "Breach of Contract"
click at [131, 50] on input "text" at bounding box center [164, 54] width 74 height 10
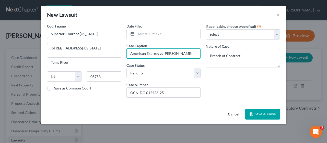
type input "American Express vs [PERSON_NAME]"
click at [256, 114] on span "Save & Close" at bounding box center [264, 114] width 21 height 4
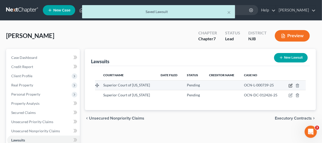
click at [292, 84] on icon "button" at bounding box center [291, 85] width 2 height 2
select select "33"
select select "0"
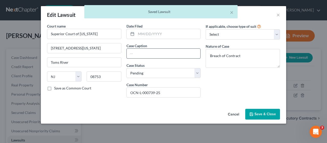
click at [139, 52] on input "text" at bounding box center [164, 54] width 74 height 10
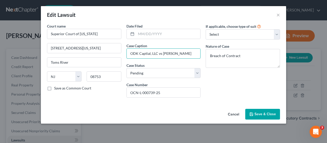
type input "ODK Captial, LLC vs [PERSON_NAME]"
click at [264, 113] on span "Save & Close" at bounding box center [264, 114] width 21 height 4
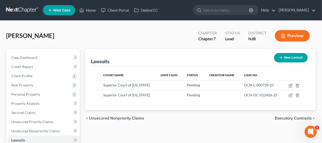
click at [93, 123] on div "chevron_left Unsecured Nonpriority Claims Executory Contracts chevron_right" at bounding box center [200, 118] width 231 height 16
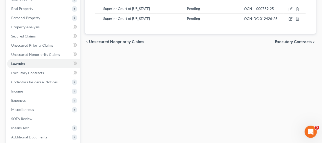
scroll to position [102, 0]
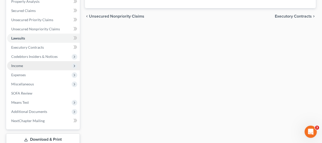
click at [52, 66] on span "Income" at bounding box center [43, 65] width 73 height 9
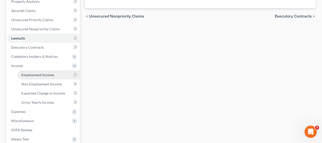
click at [52, 75] on span "Employment Income" at bounding box center [37, 75] width 33 height 4
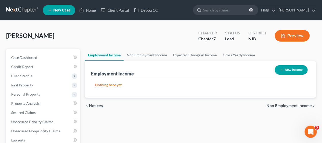
click at [292, 69] on button "New Income" at bounding box center [291, 69] width 33 height 9
select select "0"
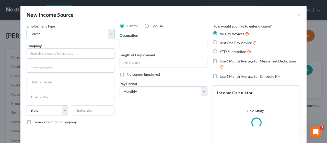
click at [108, 35] on select "Select Full or [DEMOGRAPHIC_DATA] Employment Self Employment" at bounding box center [71, 34] width 88 height 10
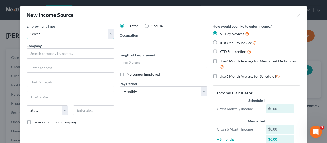
select select "0"
click at [27, 29] on select "Select Full or [DEMOGRAPHIC_DATA] Employment Self Employment" at bounding box center [71, 34] width 88 height 10
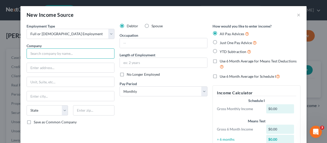
click at [47, 52] on input "text" at bounding box center [71, 54] width 88 height 10
type input "[GEOGRAPHIC_DATA]"
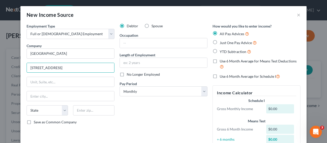
type input "[STREET_ADDRESS]"
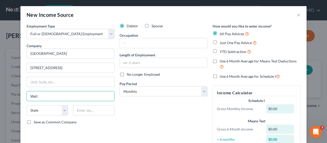
type input "Wall"
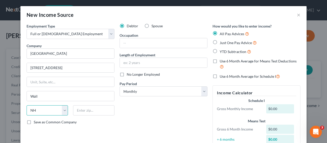
select select "33"
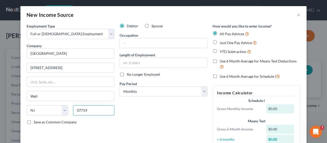
type input "07719"
type input "Belmar"
click at [155, 118] on div "Debtor Spouse Occupation Length of Employment No Longer Employed Pay Period * S…" at bounding box center [163, 88] width 93 height 130
click at [135, 42] on input "text" at bounding box center [163, 43] width 87 height 10
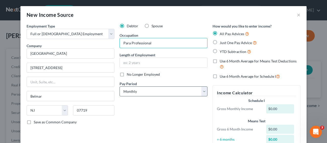
type input "Para Professional"
click at [200, 92] on select "Select Monthly Twice Monthly Every Other Week Weekly" at bounding box center [163, 92] width 88 height 10
select select "2"
click at [119, 87] on select "Select Monthly Twice Monthly Every Other Week Weekly" at bounding box center [163, 92] width 88 height 10
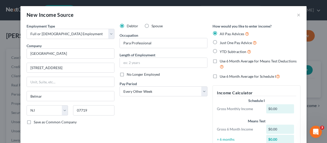
click at [220, 41] on label "Just One Pay Advice" at bounding box center [238, 43] width 37 height 6
click at [222, 41] on input "Just One Pay Advice" at bounding box center [223, 41] width 3 height 3
radio input "true"
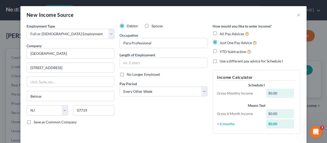
click at [137, 110] on div "Debtor Spouse Occupation Para Professional Length of Employment No Longer Emplo…" at bounding box center [163, 80] width 93 height 115
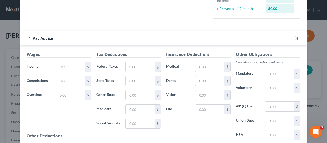
scroll to position [153, 0]
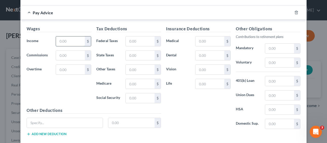
click at [57, 41] on input "text" at bounding box center [70, 42] width 29 height 10
type input "1,251.80"
click at [126, 40] on input "text" at bounding box center [140, 42] width 29 height 10
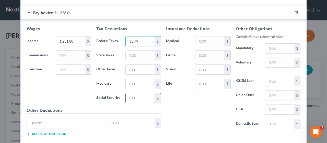
type input "33.79"
click at [126, 95] on input "text" at bounding box center [140, 98] width 29 height 10
type input "73.27"
click at [126, 82] on input "text" at bounding box center [140, 84] width 29 height 10
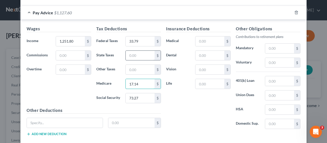
type input "17.14"
click at [126, 53] on input "text" at bounding box center [140, 56] width 29 height 10
type input "20.04"
click at [128, 68] on input "text" at bounding box center [140, 70] width 29 height 10
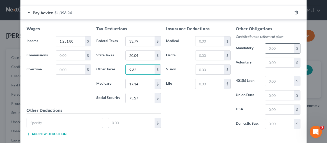
type input "9.32"
click at [265, 47] on input "text" at bounding box center [279, 49] width 29 height 10
type input "93.89"
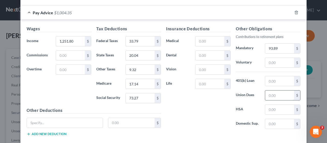
click at [266, 92] on input "text" at bounding box center [279, 96] width 29 height 10
type input "39.83"
click at [212, 110] on div "Insurance Deductions Medical $ Dental $ Vision $ Life $" at bounding box center [198, 79] width 70 height 107
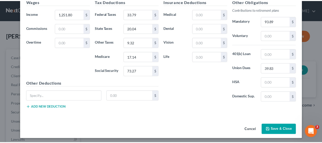
scroll to position [181, 0]
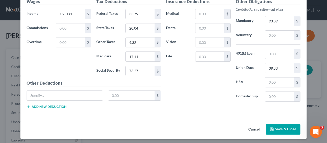
click at [285, 127] on button "Save & Close" at bounding box center [283, 129] width 35 height 11
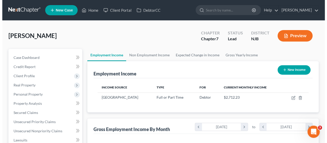
scroll to position [91, 129]
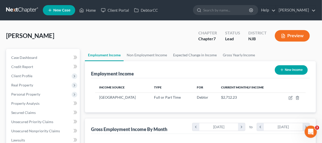
click at [289, 69] on button "New Income" at bounding box center [291, 69] width 33 height 9
select select "0"
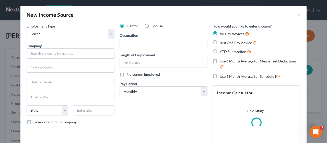
scroll to position [91, 131]
click at [109, 33] on select "Select Full or [DEMOGRAPHIC_DATA] Employment Self Employment" at bounding box center [71, 34] width 88 height 10
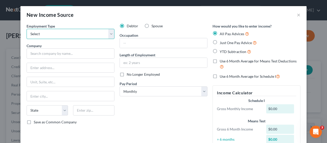
select select "0"
click at [27, 29] on select "Select Full or [DEMOGRAPHIC_DATA] Employment Self Employment" at bounding box center [71, 34] width 88 height 10
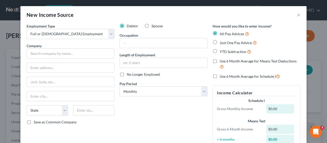
click at [151, 25] on label "Spouse" at bounding box center [156, 25] width 11 height 5
click at [153, 25] on input "Spouse" at bounding box center [154, 24] width 3 height 3
radio input "true"
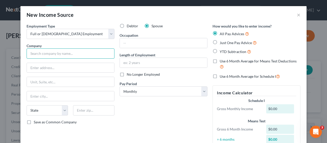
click at [55, 51] on input "text" at bounding box center [71, 54] width 88 height 10
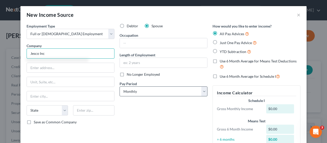
type input "Jesco Inc"
click at [201, 91] on select "Select Monthly Twice Monthly Every Other Week Weekly" at bounding box center [163, 92] width 88 height 10
select select "2"
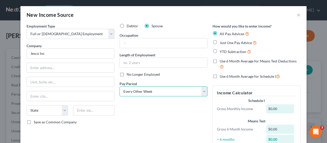
click at [119, 87] on select "Select Monthly Twice Monthly Every Other Week Weekly" at bounding box center [163, 92] width 88 height 10
click at [220, 41] on label "Just One Pay Advice" at bounding box center [238, 43] width 37 height 6
click at [222, 41] on input "Just One Pay Advice" at bounding box center [223, 41] width 3 height 3
radio input "true"
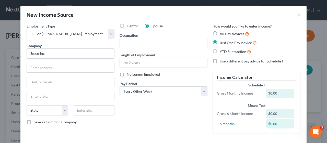
click at [138, 115] on div "Debtor Spouse Occupation Length of Employment No Longer Employed Pay Period * S…" at bounding box center [163, 80] width 93 height 115
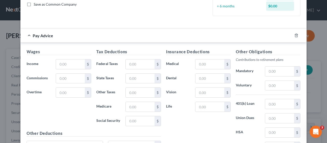
scroll to position [128, 0]
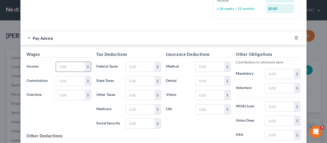
click at [57, 65] on input "text" at bounding box center [70, 67] width 29 height 10
type input "3,420.23"
click at [126, 65] on input "text" at bounding box center [140, 67] width 29 height 10
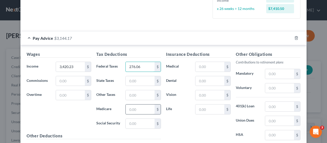
type input "276.06"
click at [127, 107] on input "text" at bounding box center [140, 110] width 29 height 10
type input "49.59"
click at [126, 80] on input "text" at bounding box center [140, 81] width 29 height 10
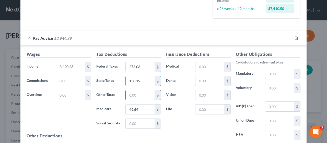
type input "150.19"
click at [126, 93] on input "text" at bounding box center [140, 95] width 29 height 10
type input "32.08"
click at [126, 121] on input "text" at bounding box center [140, 124] width 29 height 10
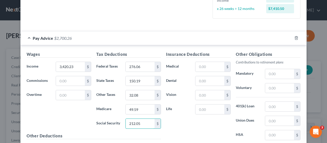
type input "212.05"
click at [184, 130] on div "Insurance Deductions Medical $ Dental $ Vision $ Life $" at bounding box center [198, 104] width 70 height 107
click at [265, 117] on input "text" at bounding box center [279, 121] width 29 height 10
type input "51.30"
click at [186, 125] on div "Insurance Deductions Medical $ Dental $ Vision $ Life $" at bounding box center [198, 104] width 70 height 107
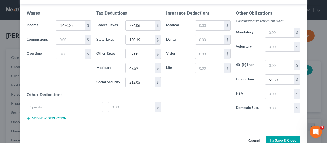
scroll to position [181, 0]
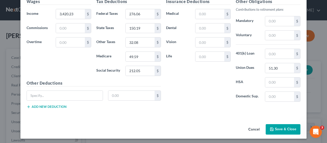
click at [189, 84] on div "Insurance Deductions Medical $ Dental $ Vision $ Life $" at bounding box center [198, 51] width 70 height 107
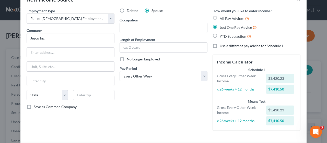
scroll to position [2, 0]
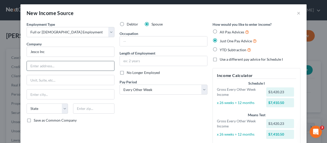
click at [33, 65] on input "text" at bounding box center [70, 66] width 87 height 10
type input "[STREET_ADDRESS][PERSON_NAME]"
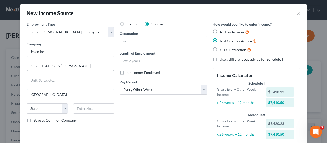
type input "[GEOGRAPHIC_DATA]"
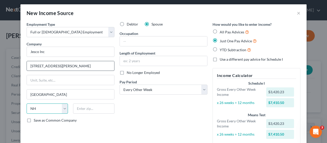
select select "33"
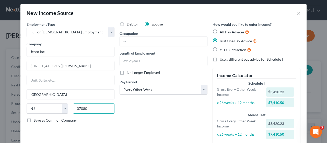
type input "07080"
click at [150, 109] on div "Debtor Spouse Occupation Length of Employment No Longer Employed Pay Period * S…" at bounding box center [163, 85] width 93 height 127
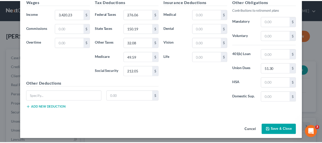
scroll to position [181, 0]
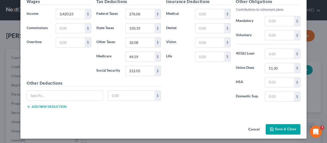
click at [278, 126] on button "Save & Close" at bounding box center [283, 129] width 35 height 11
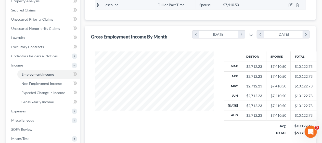
scroll to position [128, 0]
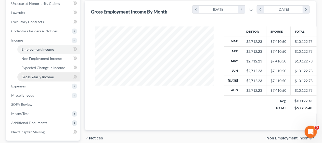
click at [47, 77] on span "Gross Yearly Income" at bounding box center [37, 77] width 32 height 4
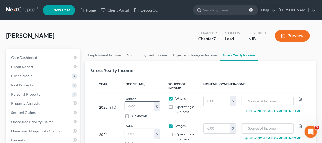
click at [126, 106] on input "text" at bounding box center [139, 107] width 29 height 10
type input "12,518.01"
click at [106, 113] on div "2025 YTD" at bounding box center [107, 107] width 17 height 23
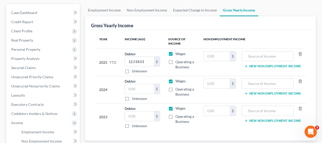
scroll to position [51, 0]
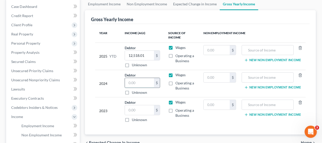
click at [129, 82] on input "text" at bounding box center [139, 83] width 29 height 10
type input "134,971"
click at [128, 110] on input "text" at bounding box center [139, 110] width 29 height 10
type input "126,486"
click at [99, 101] on td "2023" at bounding box center [108, 111] width 26 height 27
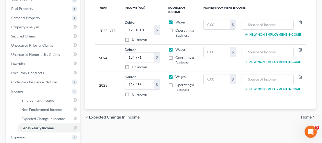
scroll to position [102, 0]
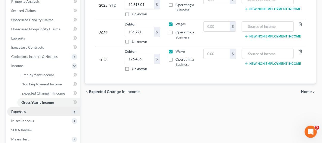
click at [18, 112] on span "Expenses" at bounding box center [18, 112] width 15 height 4
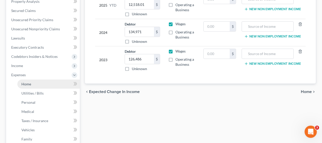
click at [34, 83] on link "Home" at bounding box center [48, 84] width 63 height 9
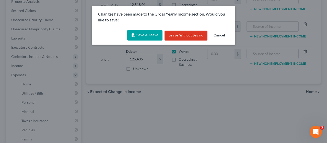
click at [138, 34] on button "Save & Leave" at bounding box center [144, 35] width 35 height 11
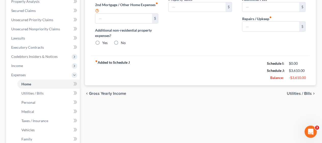
type input "0.00"
radio input "true"
type input "0.00"
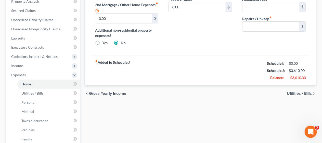
type input "0.00"
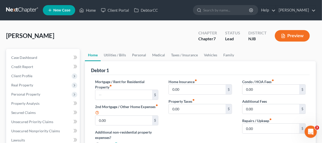
scroll to position [26, 0]
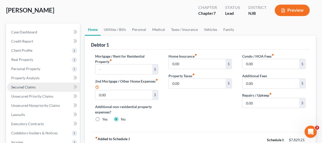
click at [53, 85] on link "Secured Claims" at bounding box center [43, 87] width 73 height 9
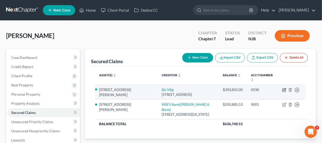
click at [283, 89] on icon "button" at bounding box center [284, 90] width 3 height 3
select select "39"
select select "0"
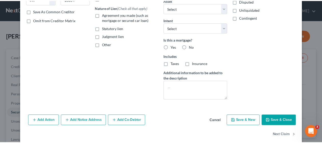
scroll to position [98, 0]
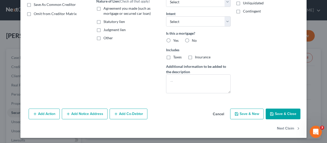
click at [275, 112] on button "Save & Close" at bounding box center [283, 114] width 35 height 11
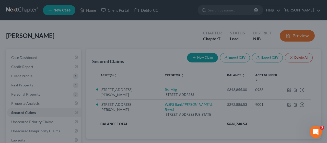
select select "3"
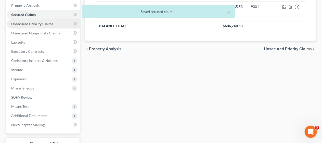
scroll to position [102, 0]
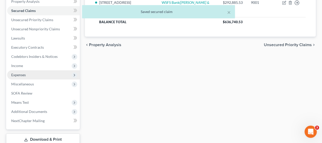
click at [43, 74] on span "Expenses" at bounding box center [43, 74] width 73 height 9
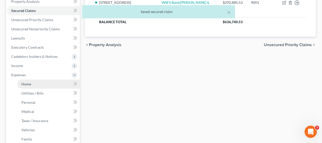
click at [50, 83] on link "Home" at bounding box center [48, 84] width 63 height 9
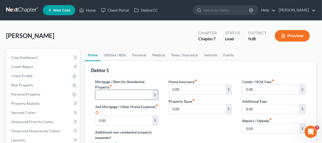
click at [104, 93] on input "text" at bounding box center [123, 95] width 57 height 10
type input "2,859.00"
click at [184, 119] on div "Home Insurance fiber_manual_record 0.00 $ Property Taxes fiber_manual_record 0.…" at bounding box center [201, 115] width 74 height 73
click at [245, 128] on input "0.00" at bounding box center [271, 129] width 57 height 10
type input "150.00"
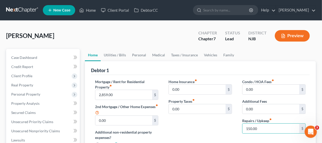
click at [189, 129] on div "Home Insurance fiber_manual_record 0.00 $ Property Taxes fiber_manual_record 0.…" at bounding box center [201, 115] width 74 height 73
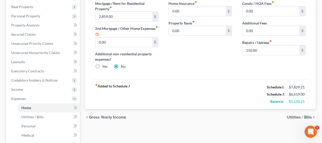
scroll to position [102, 0]
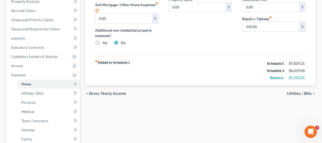
click at [294, 92] on span "Utilities / Bills" at bounding box center [299, 94] width 25 height 4
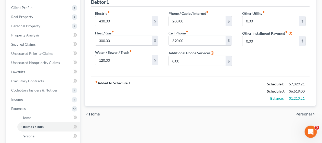
scroll to position [77, 0]
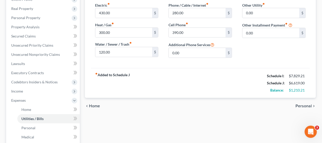
click at [301, 104] on span "Personal" at bounding box center [304, 106] width 16 height 4
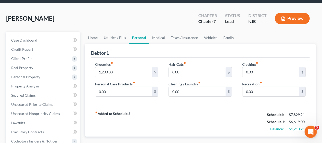
scroll to position [26, 0]
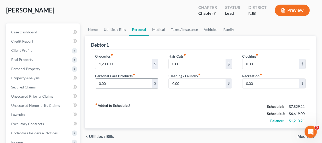
click at [105, 84] on input "0.00" at bounding box center [123, 84] width 57 height 10
type input "65.00"
click at [181, 64] on input "0.00" at bounding box center [197, 64] width 57 height 10
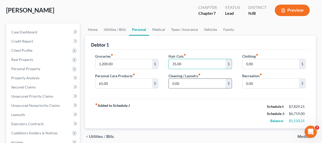
type input "35.00"
click at [174, 84] on input "0.00" at bounding box center [197, 84] width 57 height 10
type input "20.00"
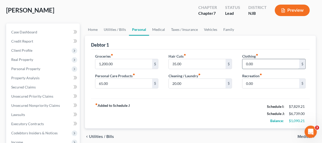
click at [251, 65] on input "0.00" at bounding box center [271, 64] width 57 height 10
type input "200.00"
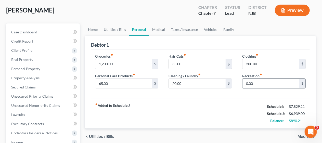
click at [252, 84] on input "0.00" at bounding box center [271, 84] width 57 height 10
type input "250.00"
click at [221, 107] on div "fiber_manual_record Added to Schedule J Schedule I: $7,829.21 Schedule J: $7,18…" at bounding box center [200, 114] width 219 height 30
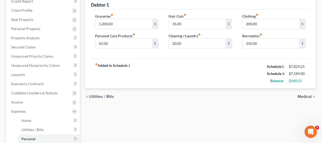
scroll to position [77, 0]
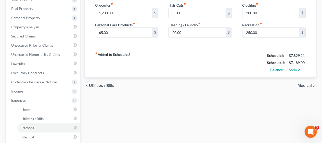
click at [302, 85] on span "Medical" at bounding box center [305, 86] width 14 height 4
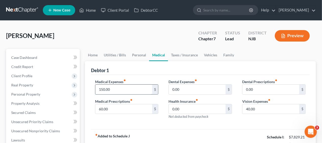
click at [107, 88] on input "150.00" at bounding box center [123, 90] width 57 height 10
type input "220.00"
click at [175, 89] on input "0.00" at bounding box center [197, 90] width 57 height 10
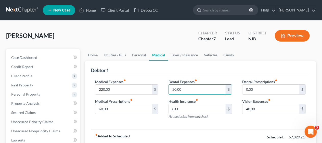
type input "20.00"
click at [219, 124] on div "Medical Expenses fiber_manual_record 220.00 $ Medical Prescriptions fiber_manua…" at bounding box center [200, 102] width 219 height 55
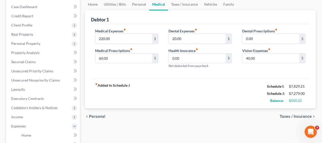
scroll to position [51, 0]
click at [291, 114] on span "Taxes / Insurance" at bounding box center [296, 116] width 32 height 4
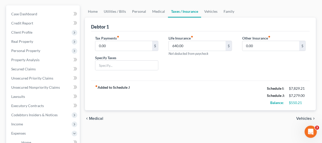
scroll to position [51, 0]
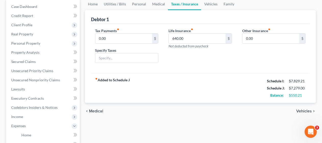
click at [301, 110] on span "Vehicles" at bounding box center [305, 111] width 16 height 4
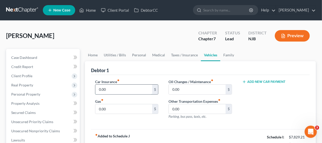
click at [98, 89] on input "0.00" at bounding box center [123, 90] width 57 height 10
click at [100, 107] on input "0.00" at bounding box center [123, 109] width 57 height 10
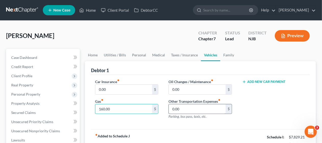
type input "160.00"
click at [177, 107] on input "0.00" at bounding box center [197, 109] width 57 height 10
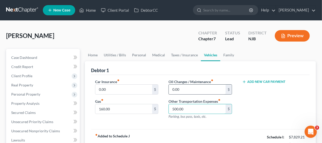
type input "500.00"
click at [173, 88] on input "0.00" at bounding box center [197, 90] width 57 height 10
type input "80.00"
click at [211, 125] on div "Car Insurance fiber_manual_record 0.00 $ Gas fiber_manual_record 160.00 $ Oil C…" at bounding box center [200, 102] width 219 height 55
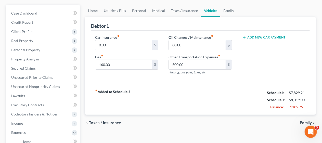
scroll to position [51, 0]
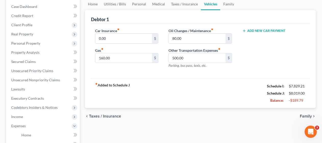
click at [307, 116] on span "Family" at bounding box center [306, 116] width 12 height 4
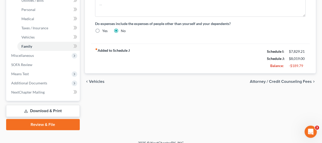
scroll to position [201, 0]
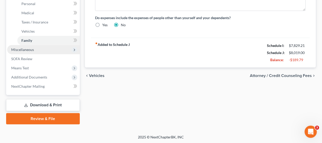
click at [55, 46] on span "Miscellaneous" at bounding box center [43, 49] width 73 height 9
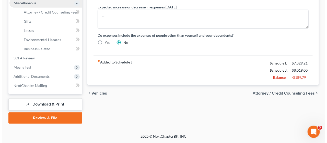
scroll to position [183, 0]
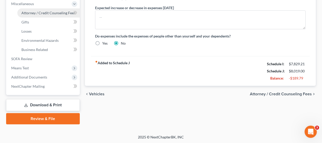
click at [57, 12] on span "Attorney / Credit Counseling Fees" at bounding box center [48, 13] width 54 height 4
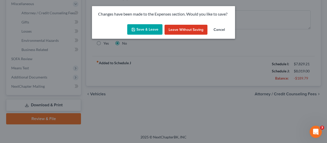
click at [143, 28] on button "Save & Leave" at bounding box center [144, 29] width 35 height 11
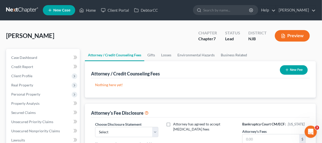
click at [291, 67] on button "New Fee" at bounding box center [294, 69] width 28 height 9
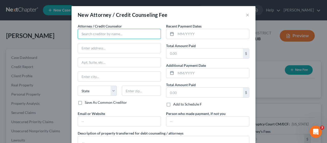
click at [88, 36] on input "text" at bounding box center [119, 34] width 83 height 10
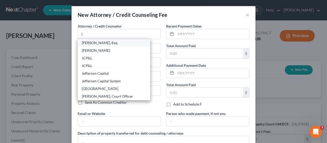
click at [98, 42] on div "[PERSON_NAME], Esq." at bounding box center [114, 42] width 64 height 5
type input "[PERSON_NAME], Esq."
type input "[STREET_ADDRESS][PERSON_NAME]"
type input "Suite 206"
type input "[GEOGRAPHIC_DATA]"
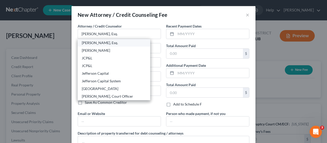
select select "33"
type input "07719"
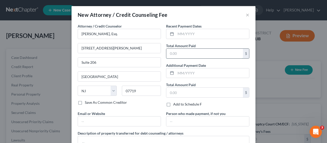
click at [166, 52] on input "text" at bounding box center [204, 54] width 77 height 10
type input "2,000"
click at [154, 104] on div "Save As Common Creditor" at bounding box center [119, 102] width 83 height 5
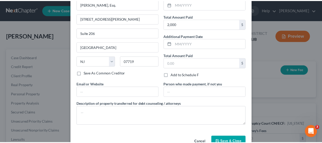
scroll to position [43, 0]
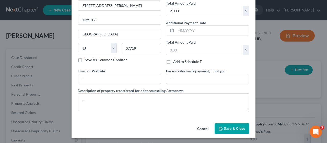
click at [233, 127] on span "Save & Close" at bounding box center [234, 129] width 21 height 4
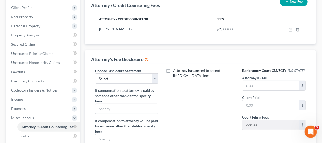
scroll to position [77, 0]
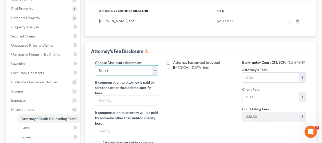
click at [154, 71] on select "Select Attorney Attorney" at bounding box center [127, 70] width 64 height 10
select select "0"
click at [95, 65] on select "Select Attorney Attorney" at bounding box center [127, 70] width 64 height 10
click at [177, 90] on div "Attorney has agreed to accept [MEDICAL_DATA] fees" at bounding box center [201, 112] width 74 height 105
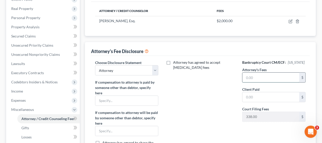
click at [248, 76] on input "text" at bounding box center [271, 78] width 57 height 10
type input "3,000"
click at [248, 97] on input "text" at bounding box center [271, 97] width 57 height 10
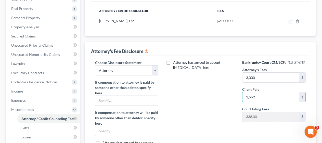
type input "1,662"
click at [218, 105] on div "Attorney has agreed to accept [MEDICAL_DATA] fees" at bounding box center [201, 112] width 74 height 105
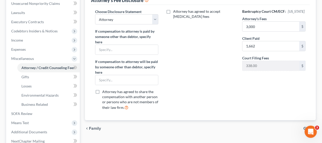
scroll to position [153, 0]
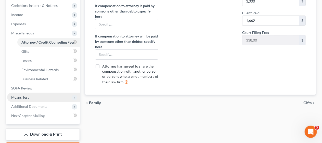
click at [52, 97] on span "Means Test" at bounding box center [43, 97] width 73 height 9
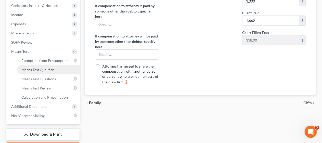
click at [50, 68] on span "Means Test Qualifier" at bounding box center [37, 70] width 32 height 4
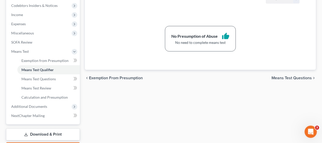
scroll to position [179, 0]
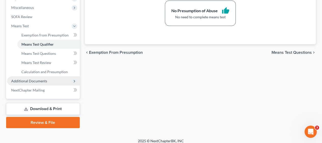
click at [48, 81] on span "Additional Documents" at bounding box center [43, 81] width 73 height 9
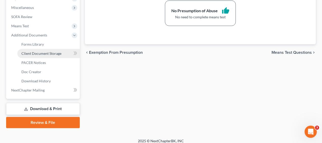
click at [58, 52] on span "Client Document Storage" at bounding box center [41, 53] width 40 height 4
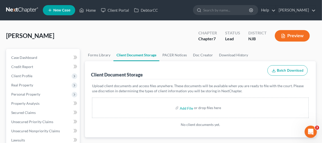
click at [84, 38] on div "[PERSON_NAME] Upgraded Chapter Chapter 7 Status Lead District [GEOGRAPHIC_DATA]…" at bounding box center [161, 38] width 310 height 22
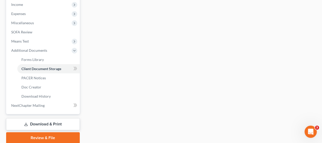
scroll to position [179, 0]
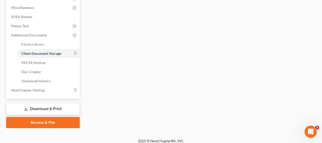
click at [53, 107] on link "Download & Print" at bounding box center [43, 109] width 74 height 12
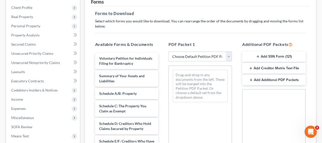
scroll to position [77, 0]
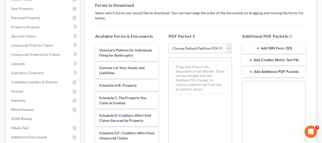
click at [228, 47] on select "Choose Default Petition PDF Packet Complete Bankruptcy Petition (all forms and …" at bounding box center [201, 48] width 64 height 10
select select "3"
click at [169, 43] on select "Choose Default Petition PDF Packet Complete Bankruptcy Petition (all forms and …" at bounding box center [201, 48] width 64 height 10
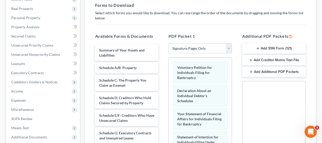
click at [237, 76] on div "PDF Packet 1 Choose Default Petition PDF Packet Complete Bankruptcy Petition (a…" at bounding box center [201, 115] width 74 height 173
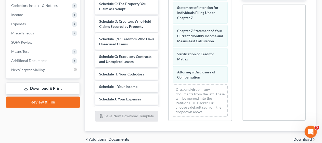
scroll to position [62, 0]
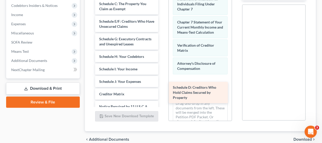
drag, startPoint x: 122, startPoint y: 24, endPoint x: 196, endPoint y: 91, distance: 99.4
click at [163, 91] on div "Schedule D: Creditors Who Hold Claims Secured by Property Summary of Your Asset…" at bounding box center [127, 45] width 72 height 154
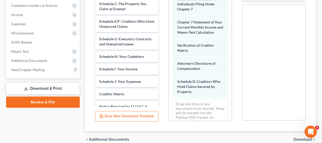
scroll to position [85, 0]
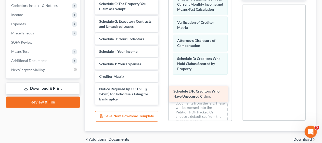
drag, startPoint x: 118, startPoint y: 21, endPoint x: 193, endPoint y: 92, distance: 102.4
click at [163, 92] on div "Schedule E/F: Creditors Who Have Unsecured Claims Summary of Your Assets and Li…" at bounding box center [127, 36] width 72 height 137
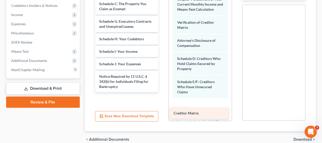
drag, startPoint x: 108, startPoint y: 79, endPoint x: 183, endPoint y: 111, distance: 81.2
click at [163, 92] on div "Creditor Matrix Summary of Your Assets and Liabilities Schedule A/B: Property S…" at bounding box center [127, 30] width 72 height 124
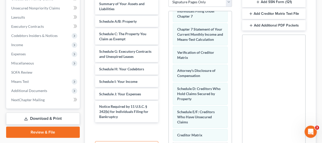
scroll to position [100, 0]
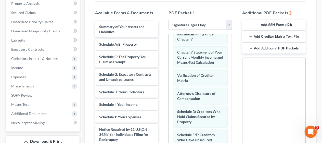
click at [273, 24] on button "Add SSN Form (121)" at bounding box center [275, 25] width 64 height 11
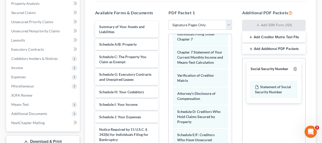
click at [239, 111] on div "Additional PDF Packets Add SSN Form (121) Add Creditor Matrix Text File Add Add…" at bounding box center [274, 92] width 74 height 173
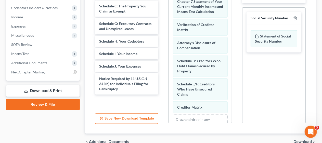
scroll to position [177, 0]
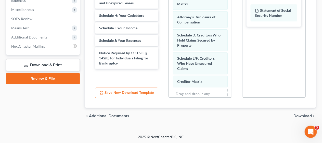
click at [303, 115] on span "Download" at bounding box center [303, 116] width 18 height 4
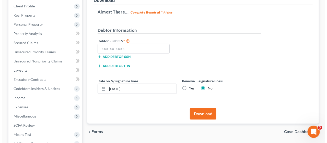
scroll to position [60, 0]
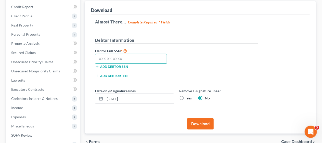
click at [98, 58] on input "text" at bounding box center [131, 59] width 72 height 10
type input "156-76-8203"
click at [206, 122] on button "Download" at bounding box center [200, 123] width 27 height 11
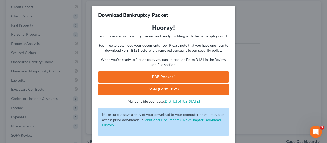
click at [168, 76] on link "PDF Packet 1" at bounding box center [163, 76] width 131 height 11
click at [163, 88] on link "SSN (Form B121)" at bounding box center [163, 89] width 131 height 11
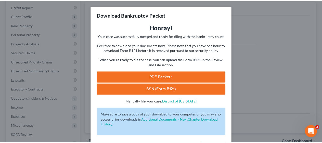
scroll to position [20, 0]
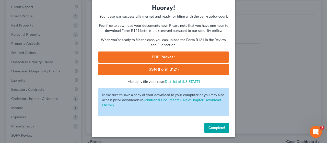
click at [216, 125] on button "Complete!" at bounding box center [216, 128] width 25 height 10
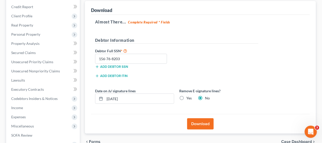
scroll to position [0, 0]
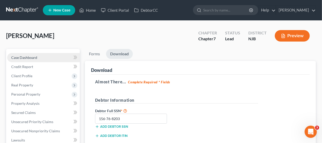
click at [43, 55] on link "Case Dashboard" at bounding box center [43, 57] width 73 height 9
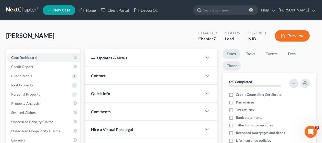
click at [234, 66] on link "Timer" at bounding box center [232, 66] width 18 height 10
